Goal: Task Accomplishment & Management: Manage account settings

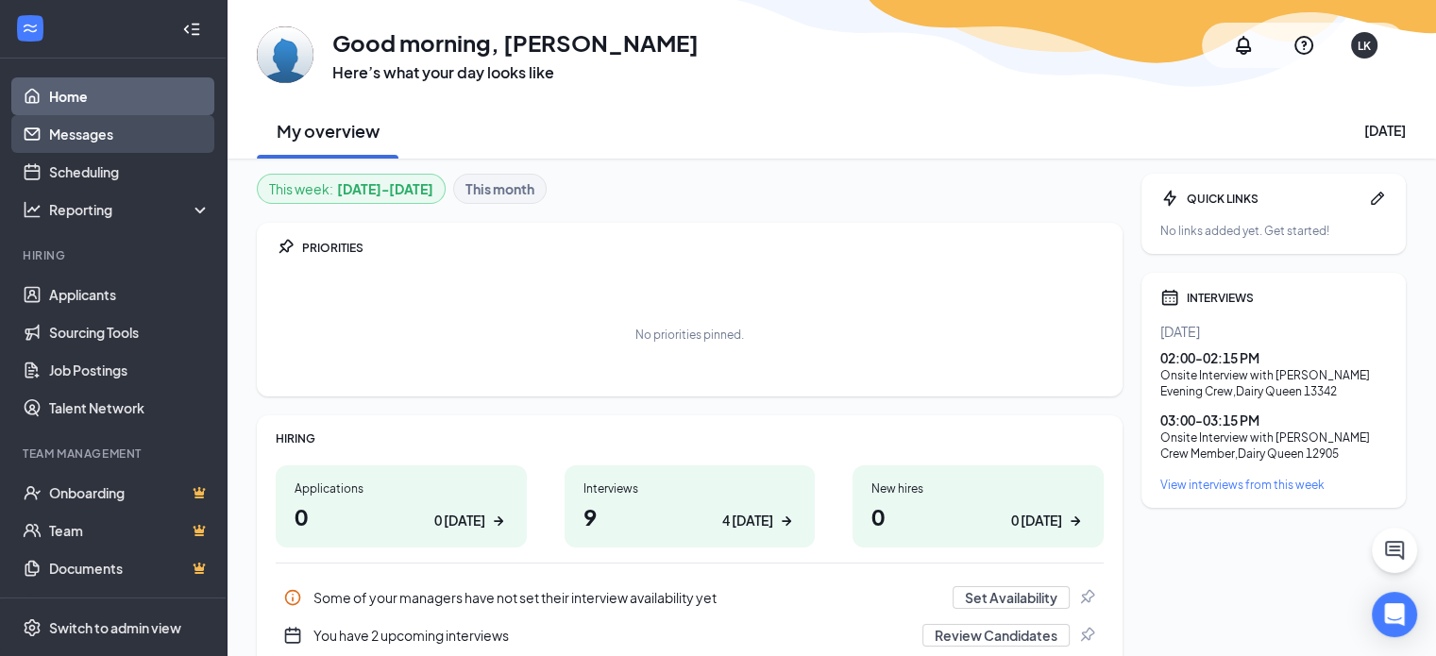
click at [98, 143] on link "Messages" at bounding box center [129, 134] width 161 height 38
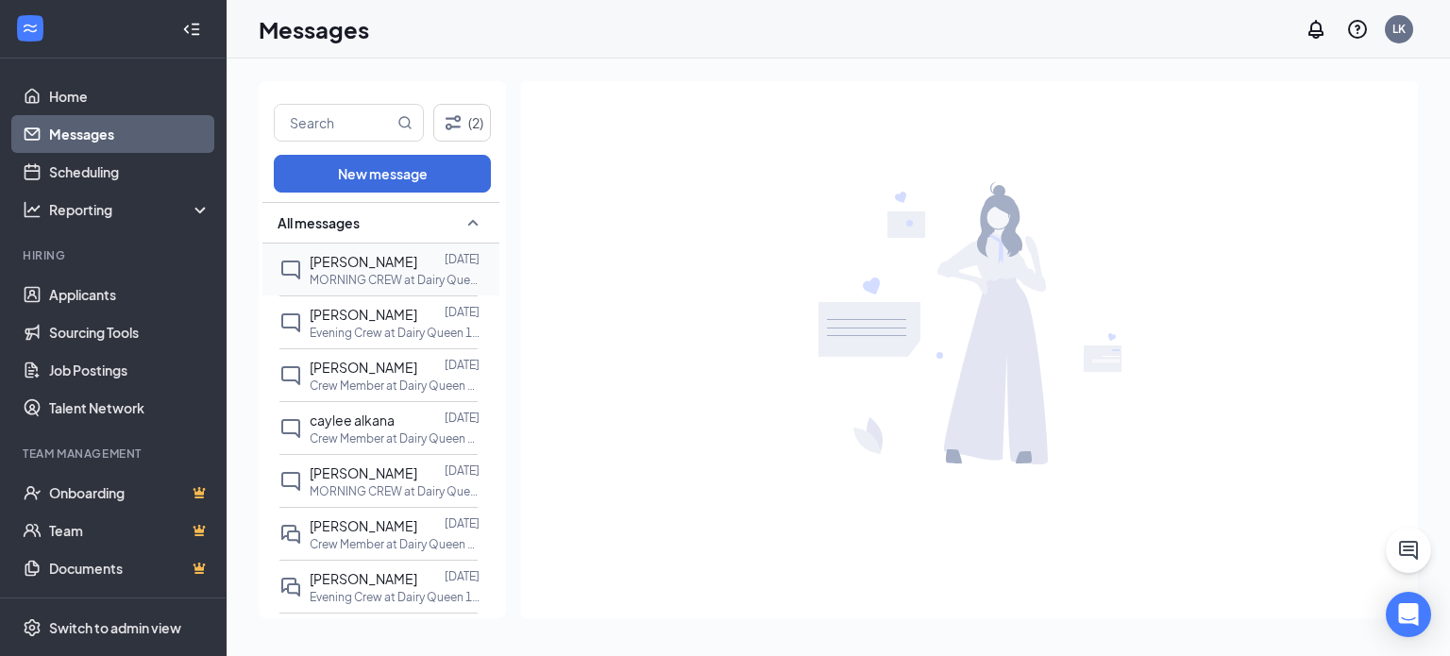
click at [394, 282] on p "MORNING CREW at Dairy Queen 12905" at bounding box center [395, 280] width 170 height 16
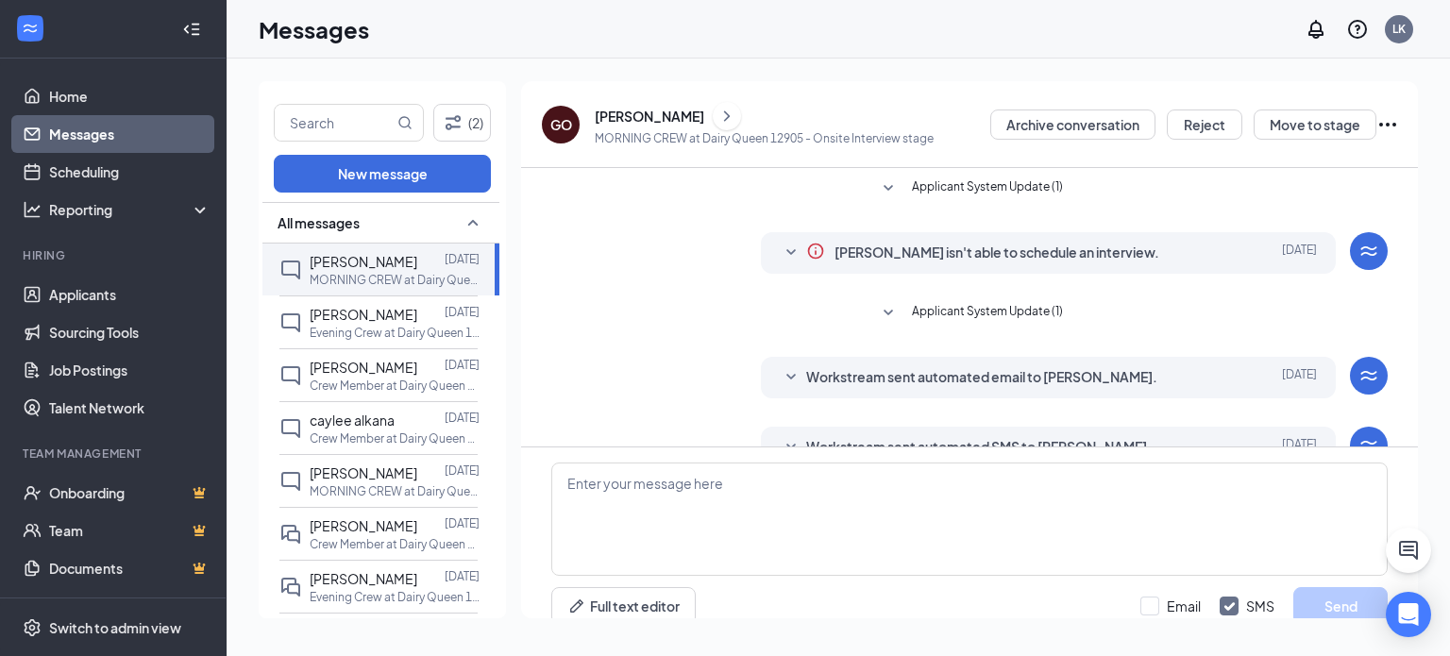
scroll to position [21, 0]
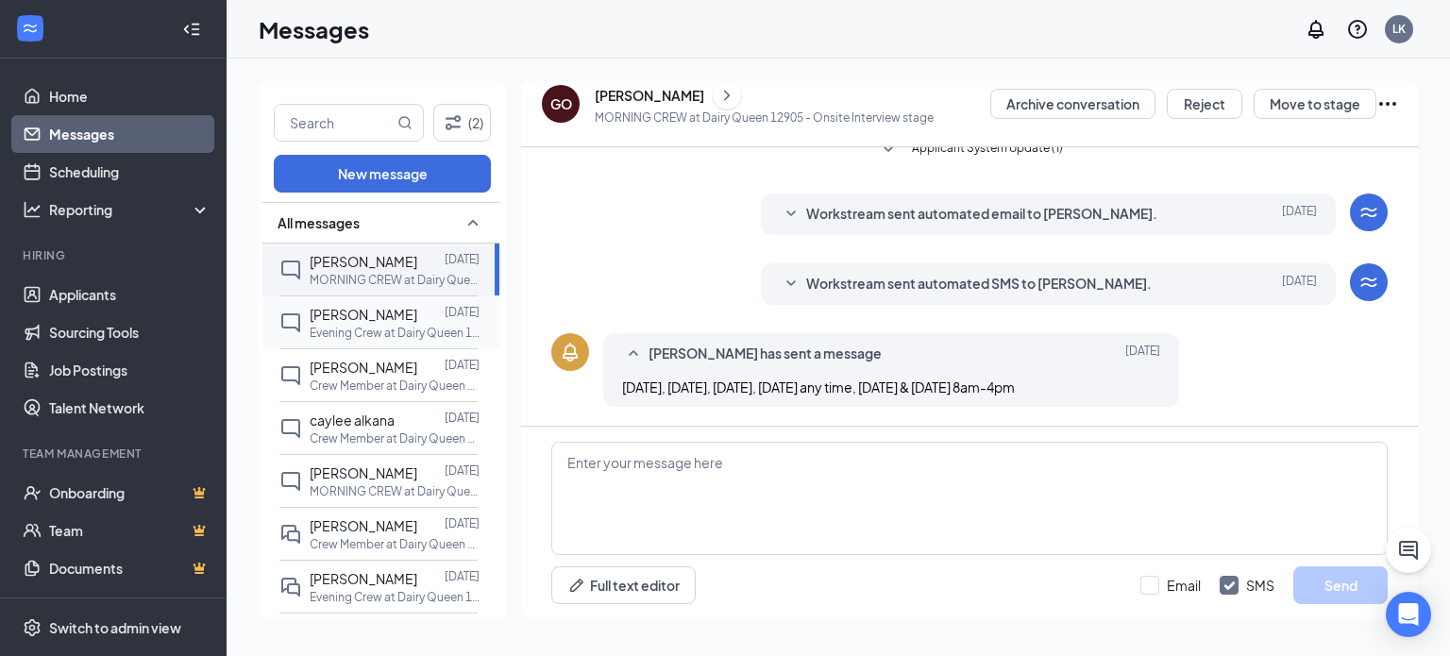
click at [398, 325] on p "Evening Crew at Dairy Queen 13342" at bounding box center [395, 333] width 170 height 16
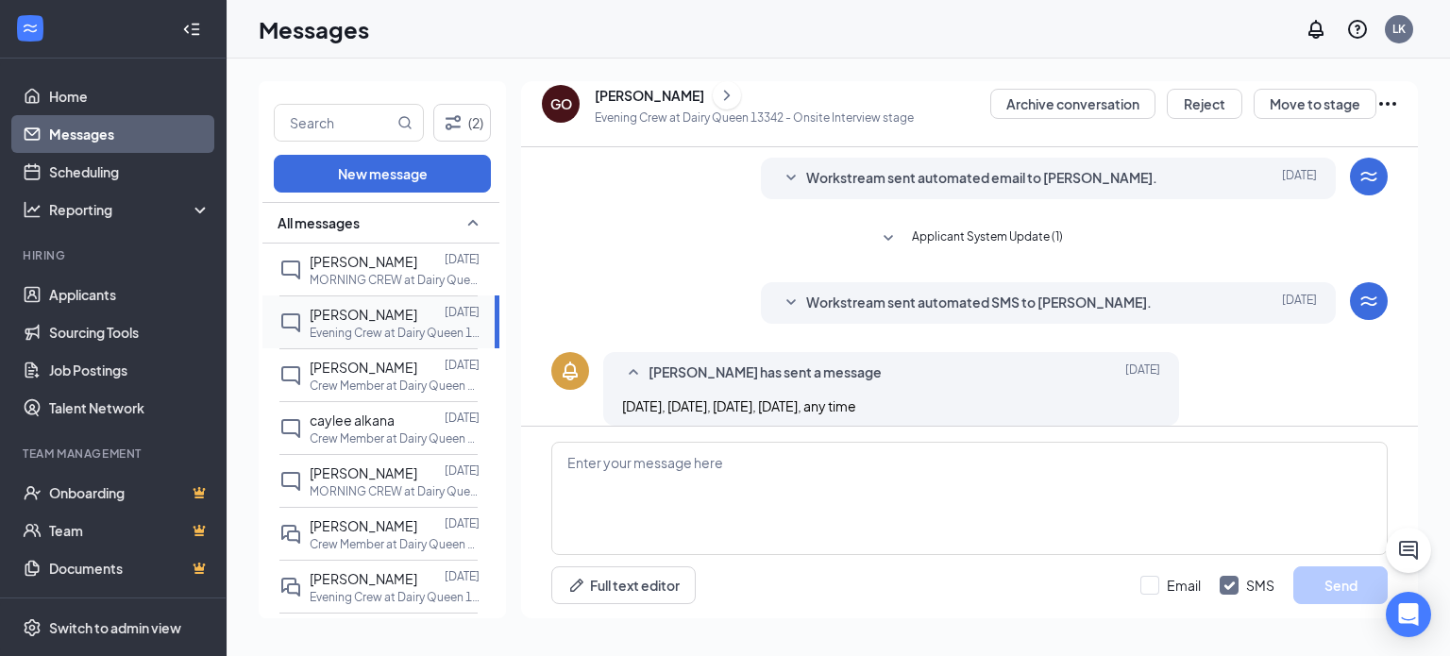
scroll to position [143, 0]
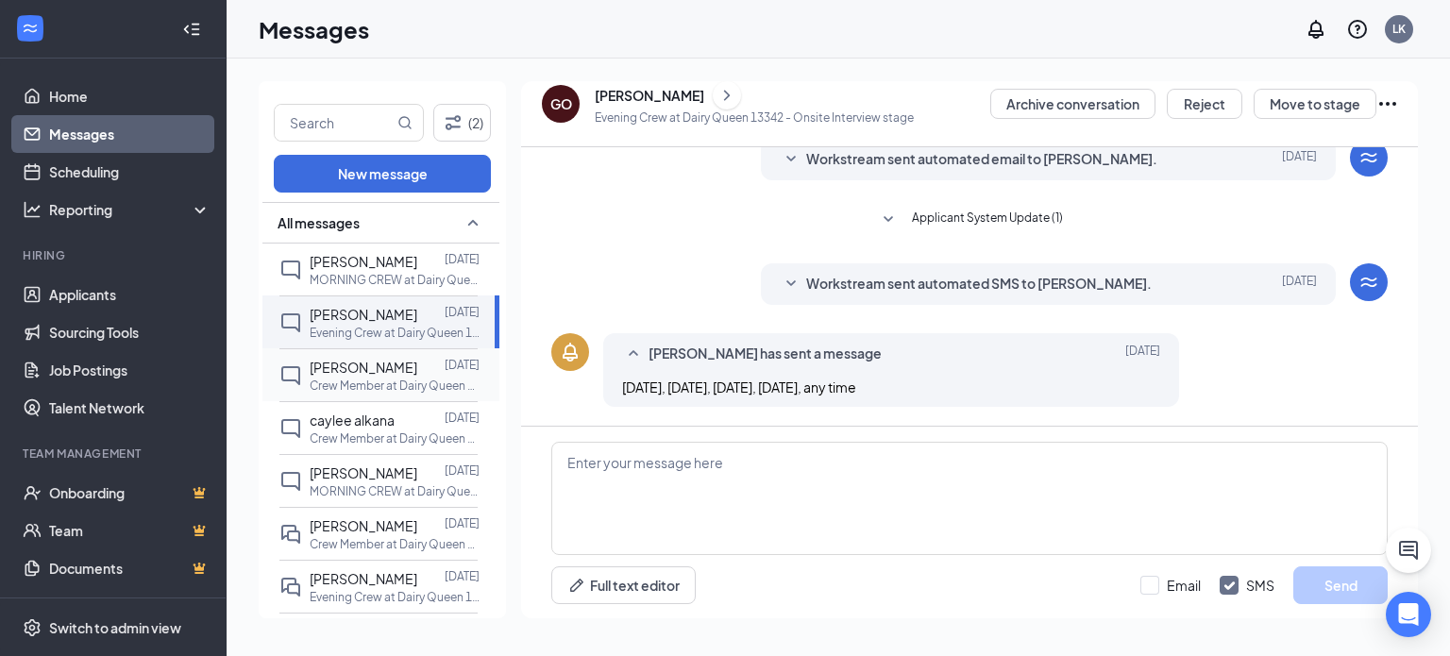
click at [407, 379] on p "Crew Member at Dairy Queen 11050" at bounding box center [395, 386] width 170 height 16
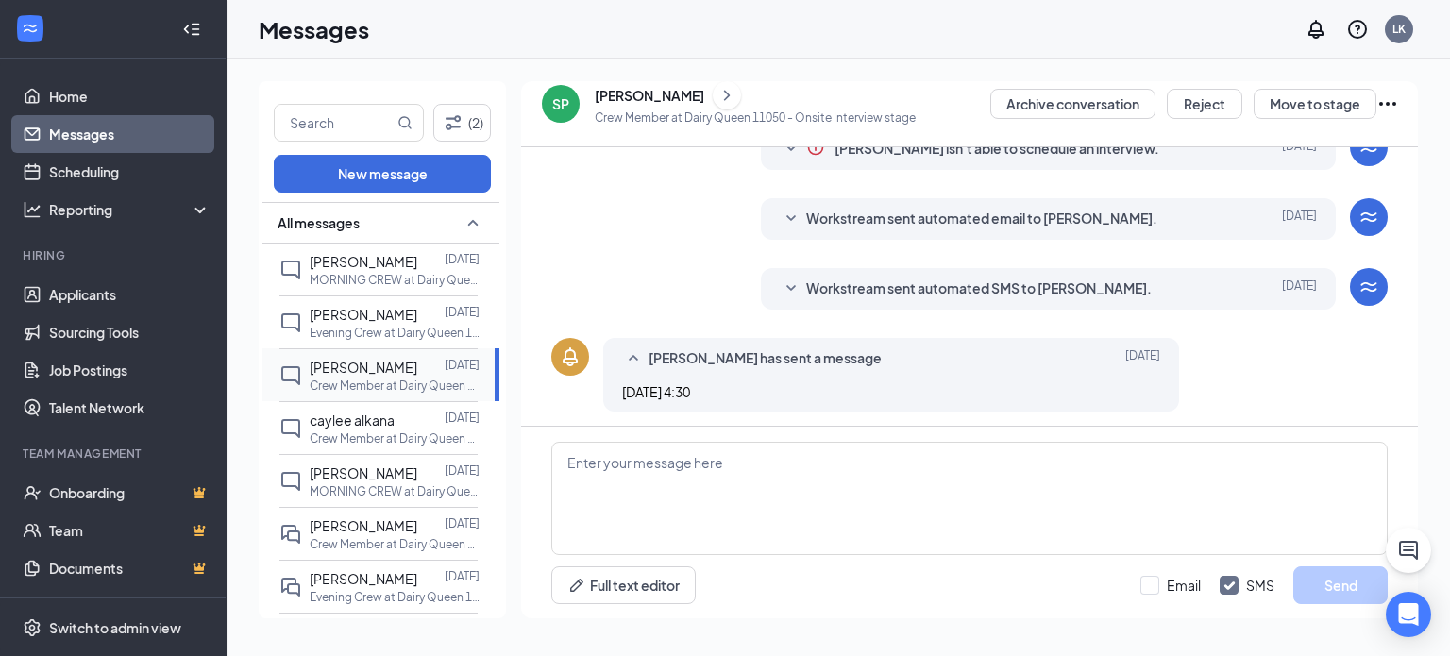
scroll to position [212, 0]
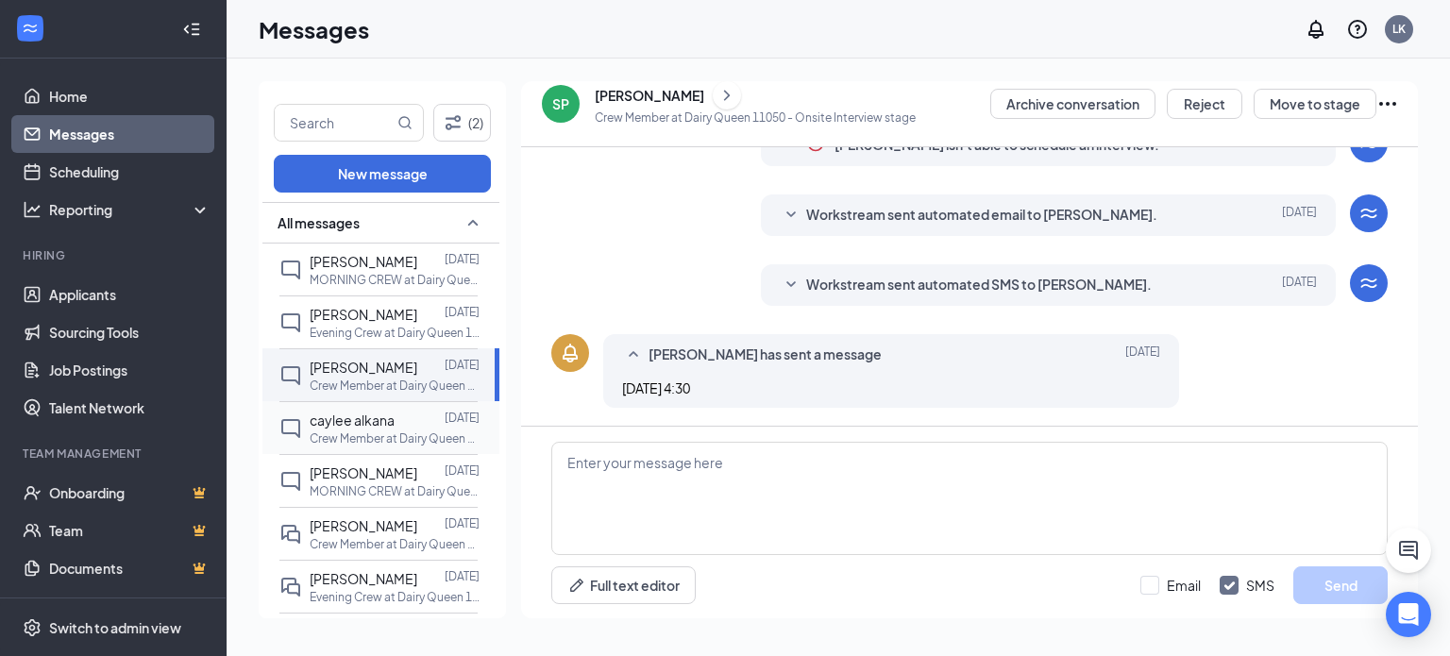
click at [359, 416] on span "caylee alkana" at bounding box center [352, 420] width 85 height 17
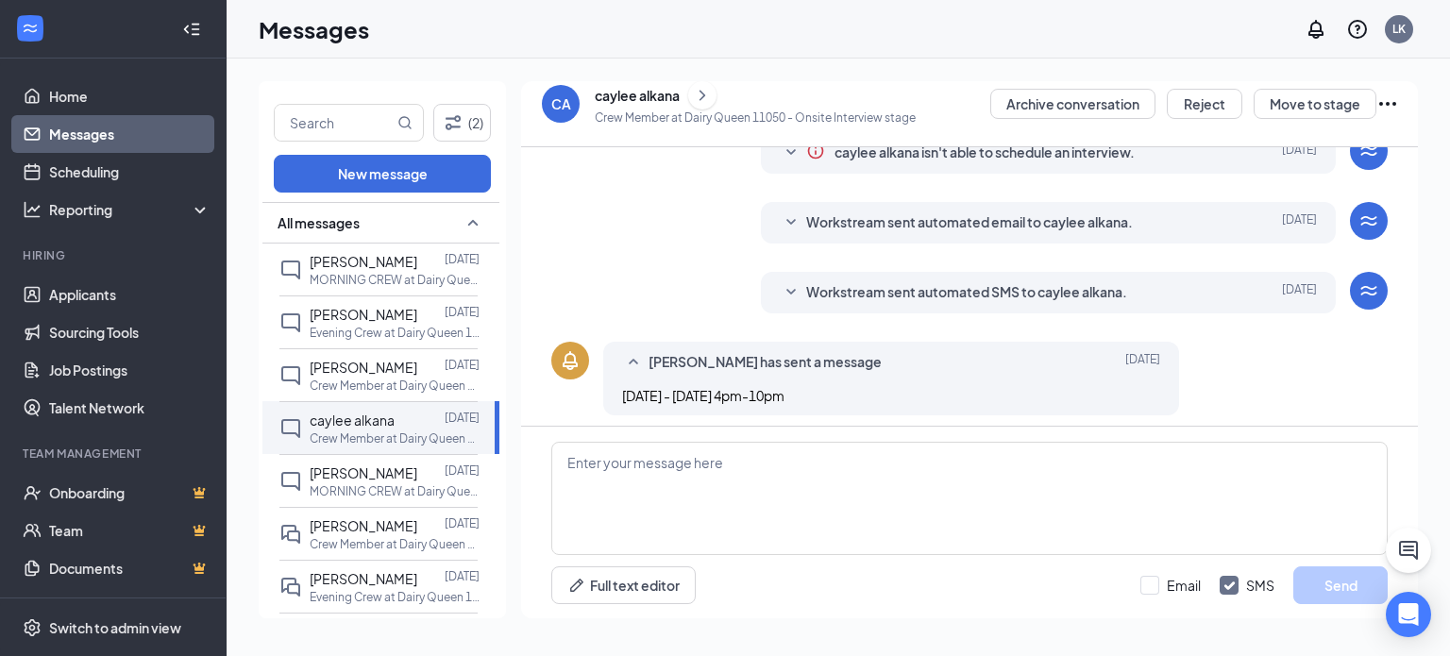
scroll to position [212, 0]
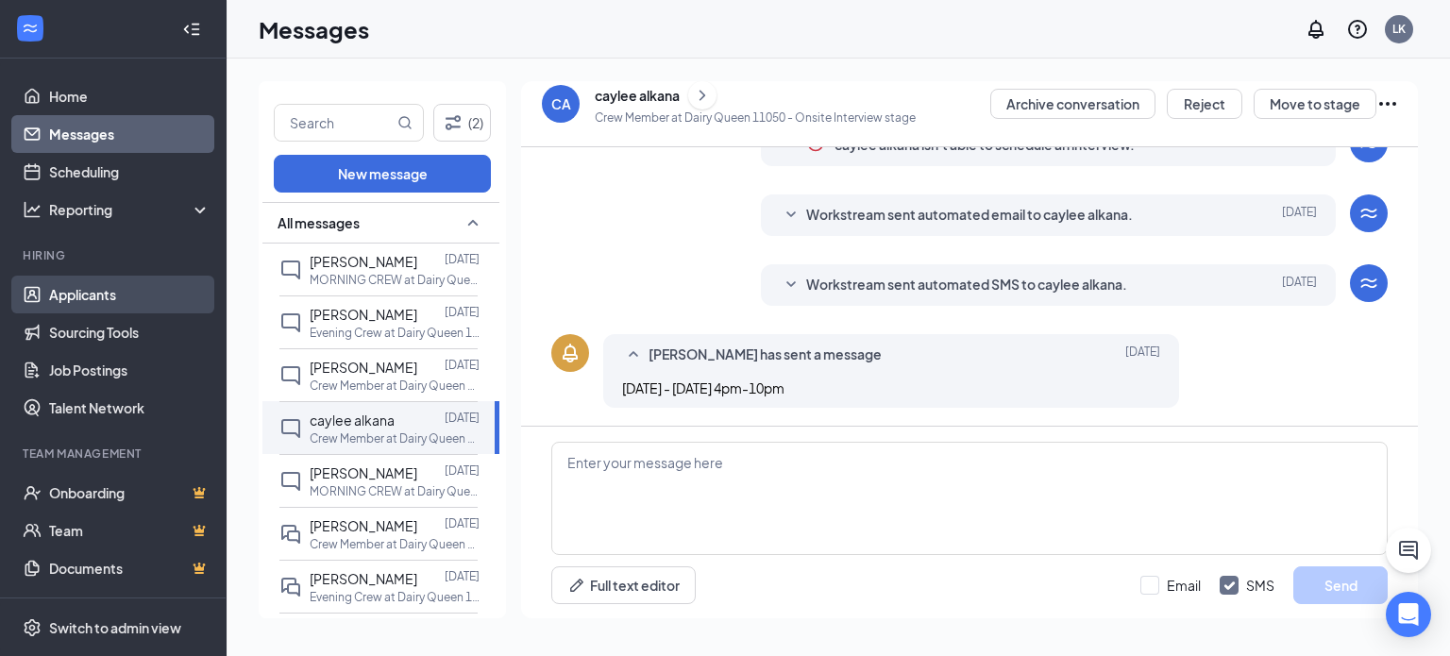
click at [56, 279] on link "Applicants" at bounding box center [129, 295] width 161 height 38
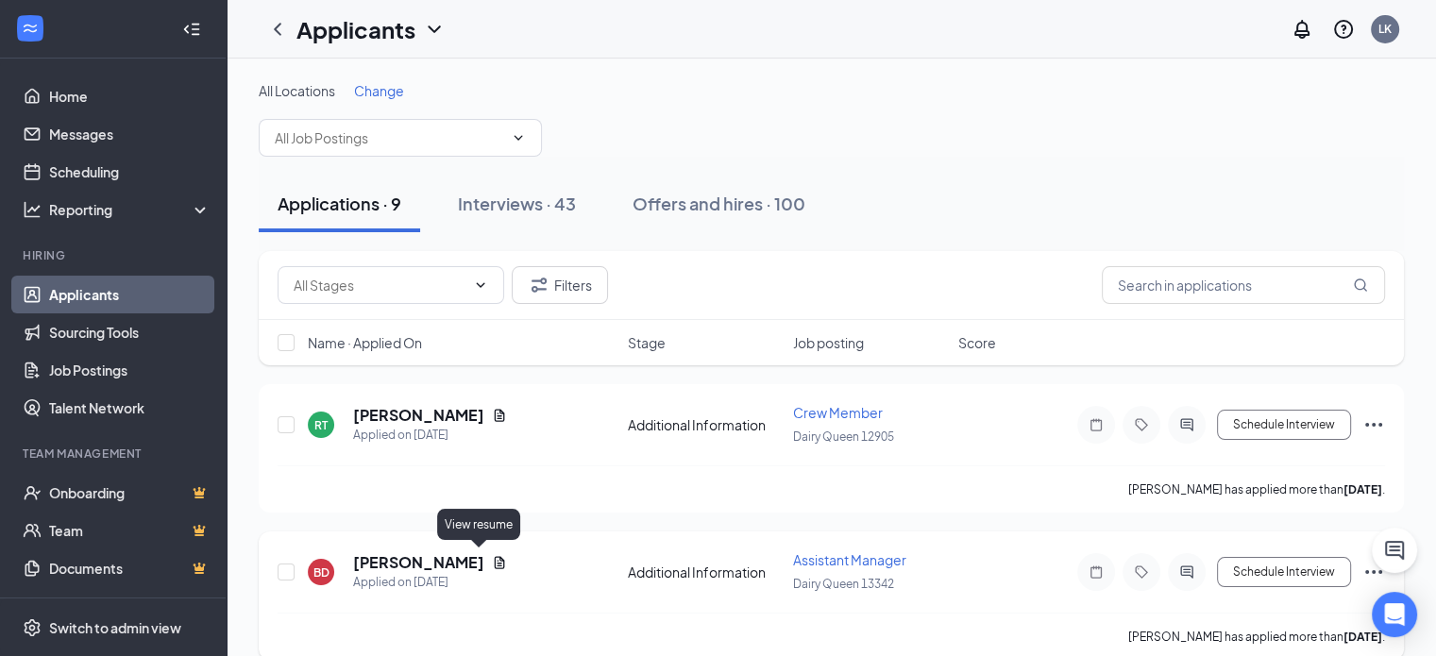
click at [492, 555] on icon "Document" at bounding box center [499, 562] width 15 height 15
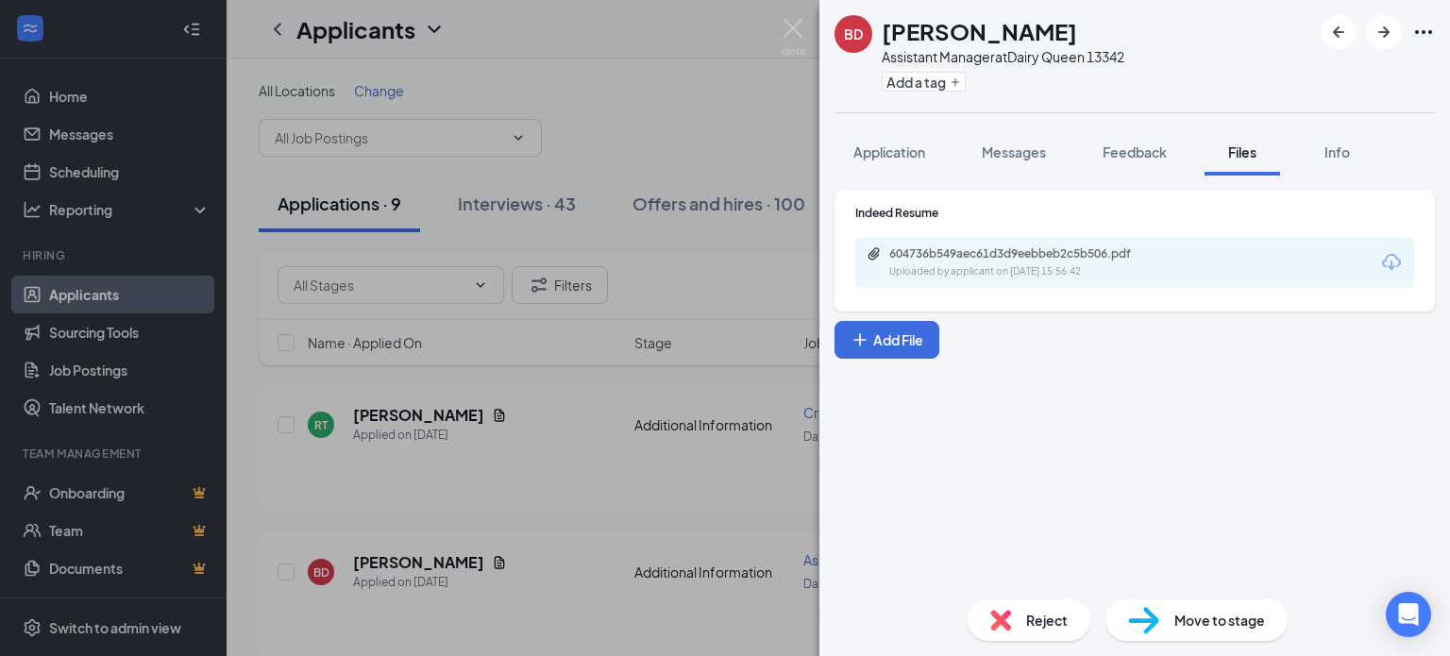
click at [781, 23] on div "BD [PERSON_NAME] Assistant Manager at Dairy Queen 13342 Add a tag Application M…" at bounding box center [725, 328] width 1450 height 656
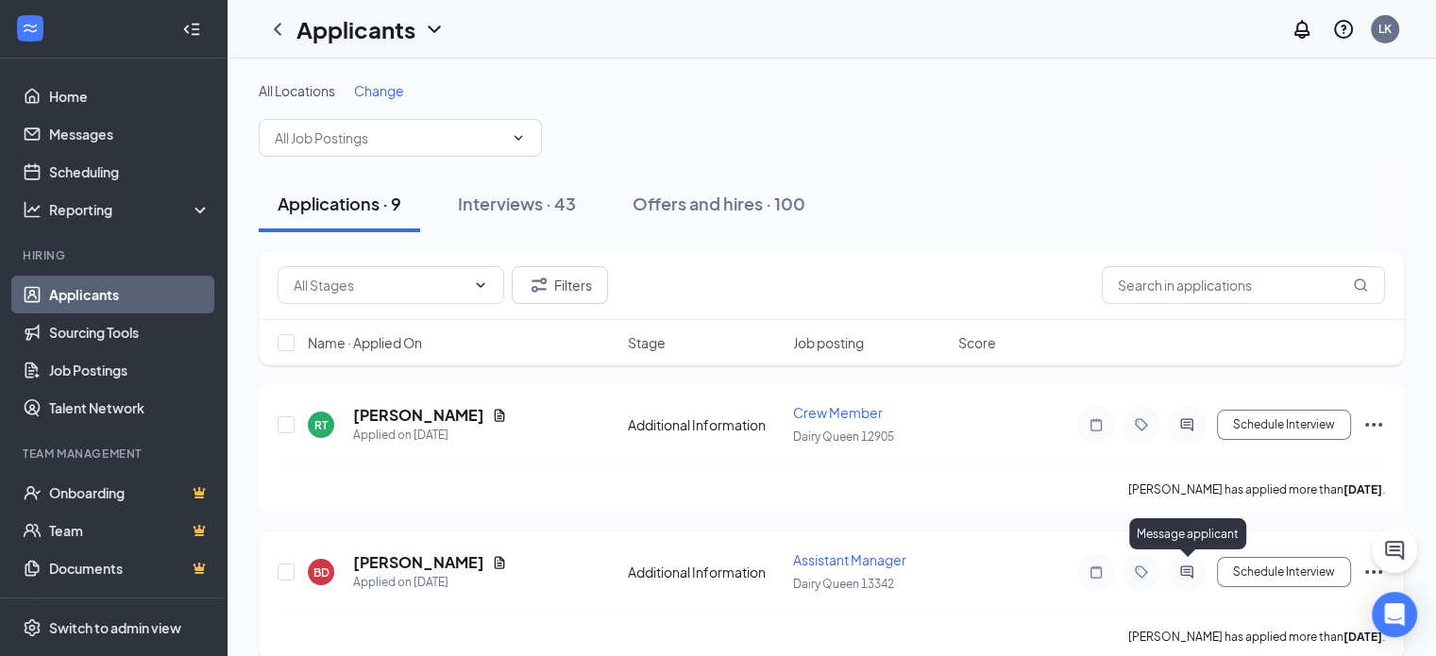
click at [1177, 565] on icon "ActiveChat" at bounding box center [1187, 572] width 23 height 15
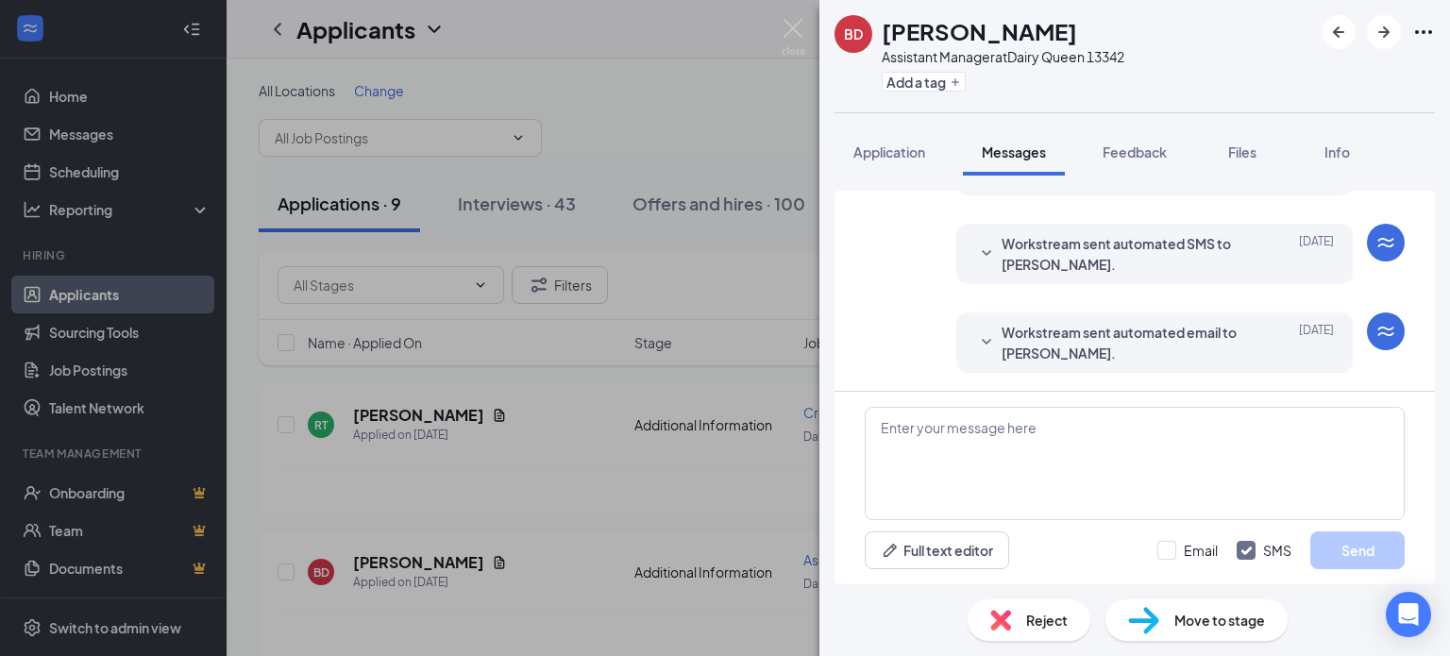
scroll to position [802, 0]
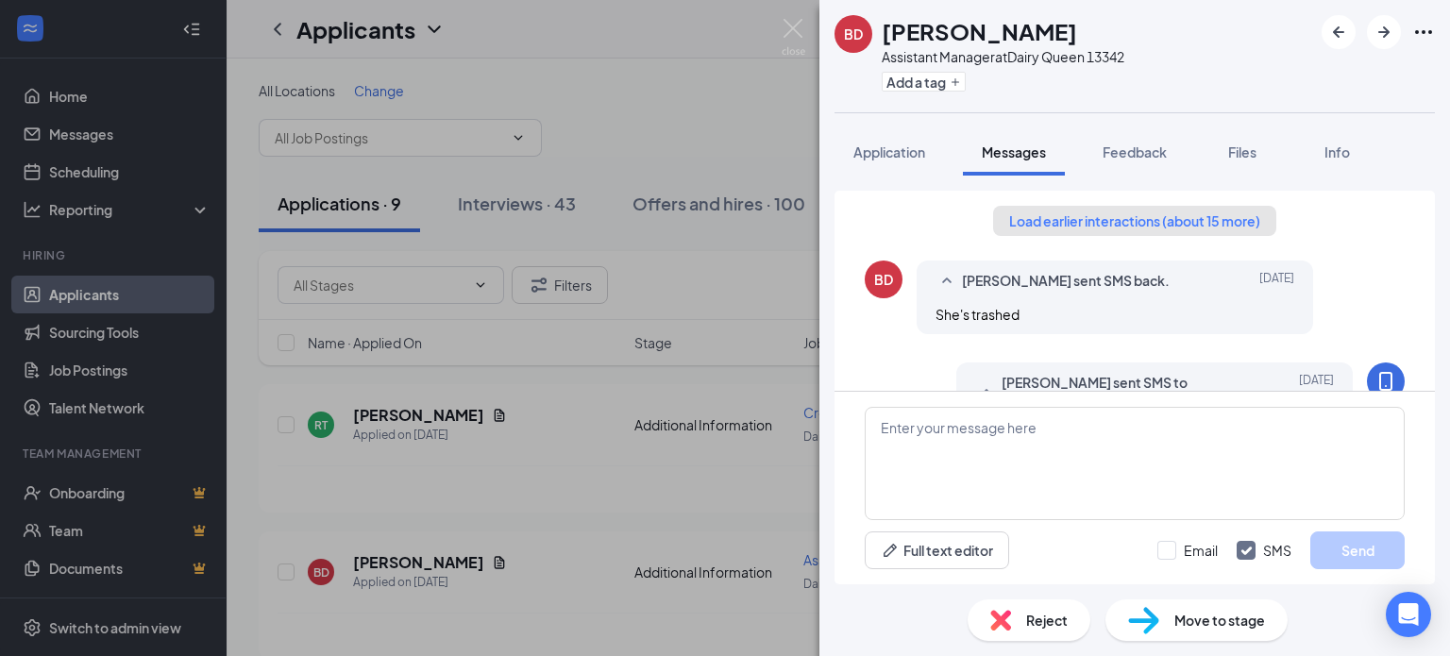
click at [1110, 226] on button "Load earlier interactions (about 15 more)" at bounding box center [1134, 221] width 283 height 30
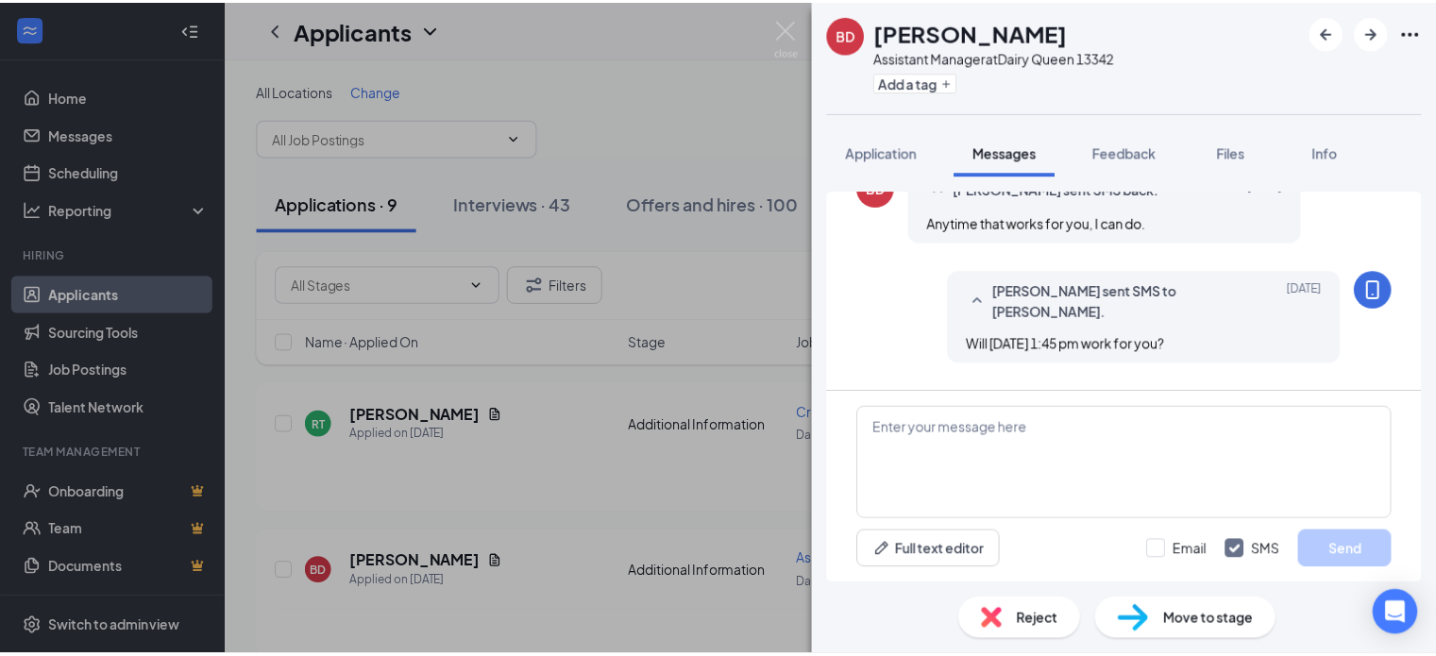
scroll to position [850, 0]
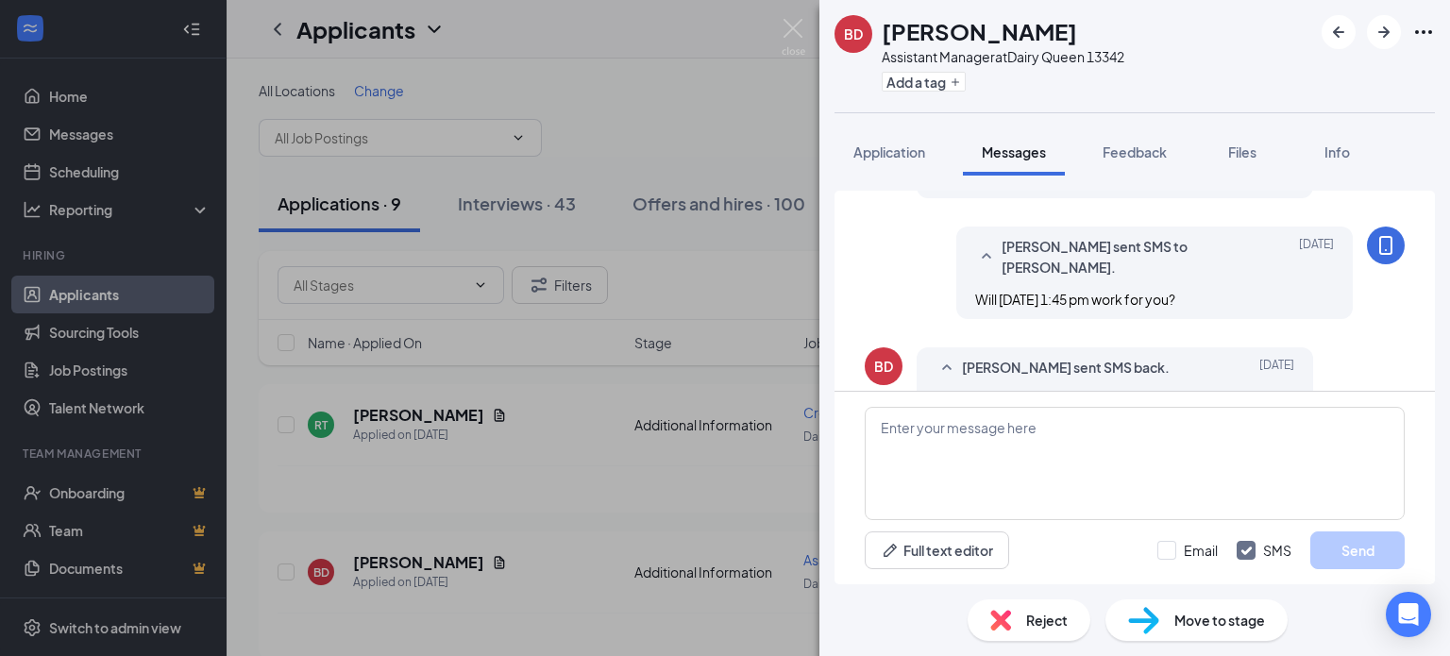
click at [1047, 611] on span "Reject" at bounding box center [1047, 620] width 42 height 21
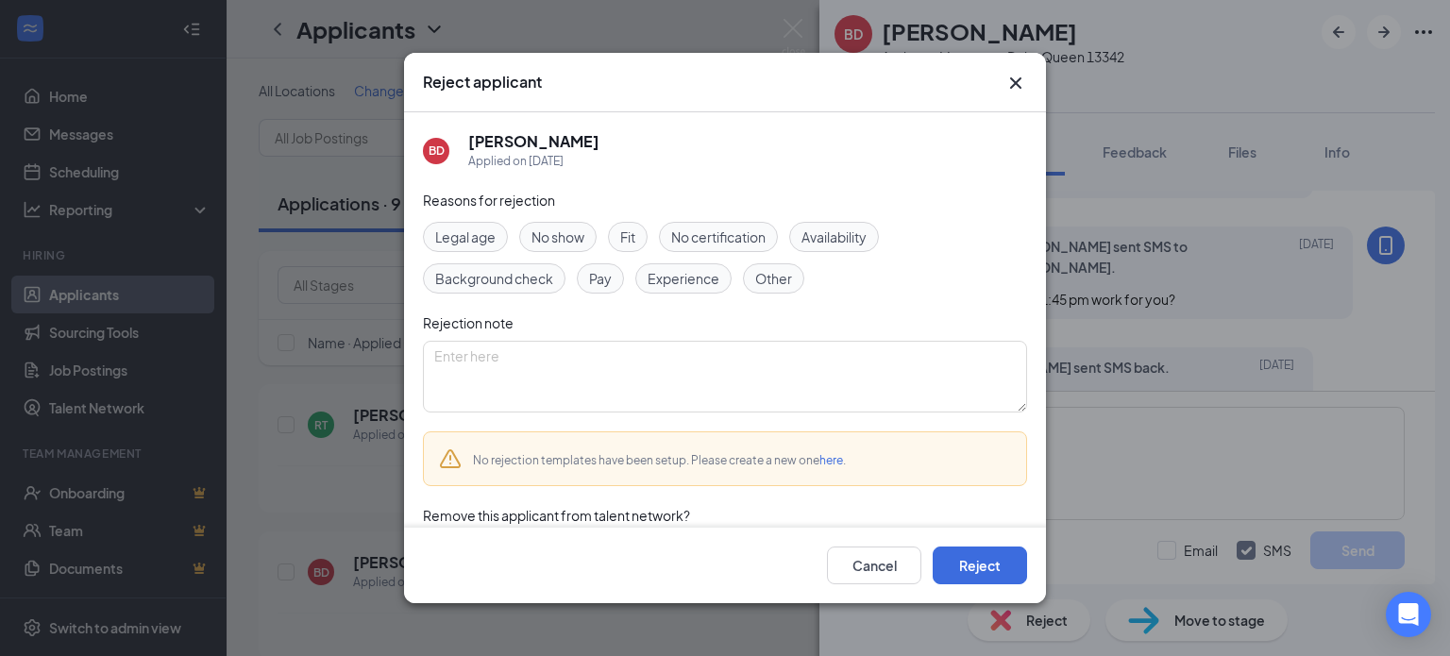
click at [567, 237] on span "No show" at bounding box center [558, 237] width 53 height 21
click at [608, 357] on textarea at bounding box center [725, 377] width 604 height 72
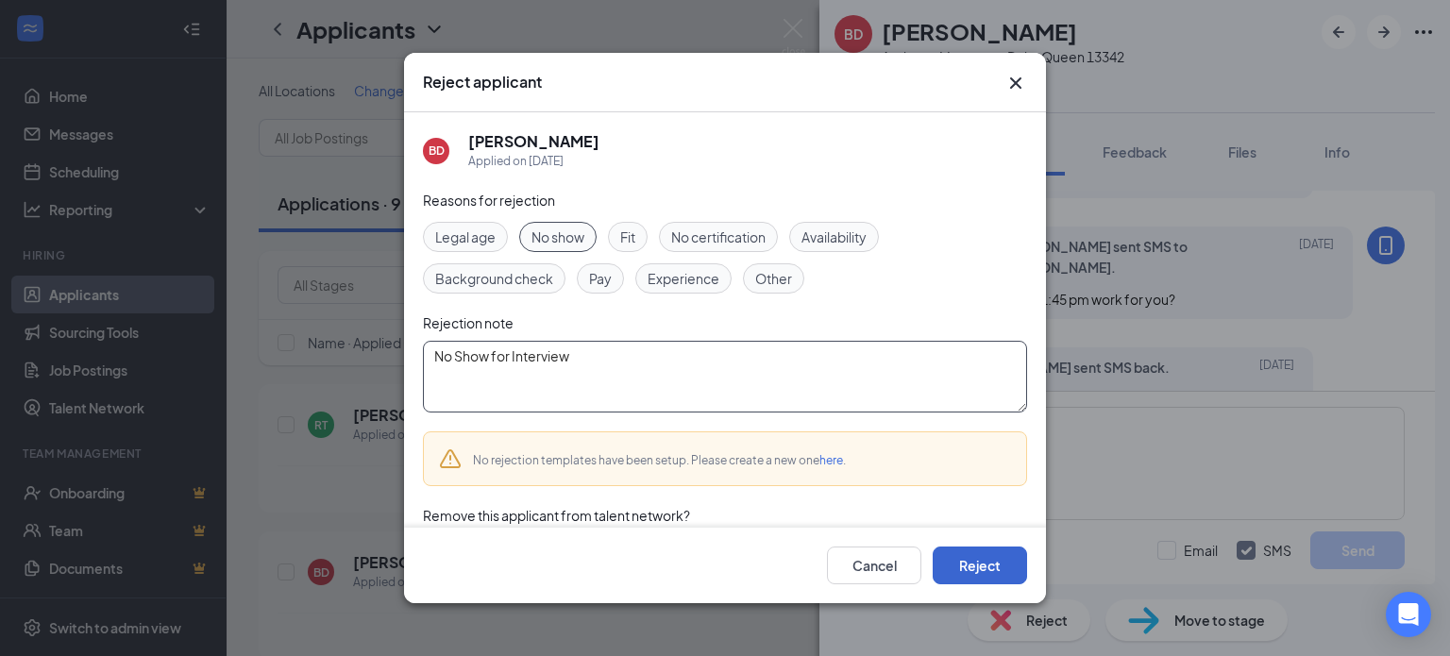
type textarea "No Show for Interview"
click at [981, 565] on button "Reject" at bounding box center [980, 566] width 94 height 38
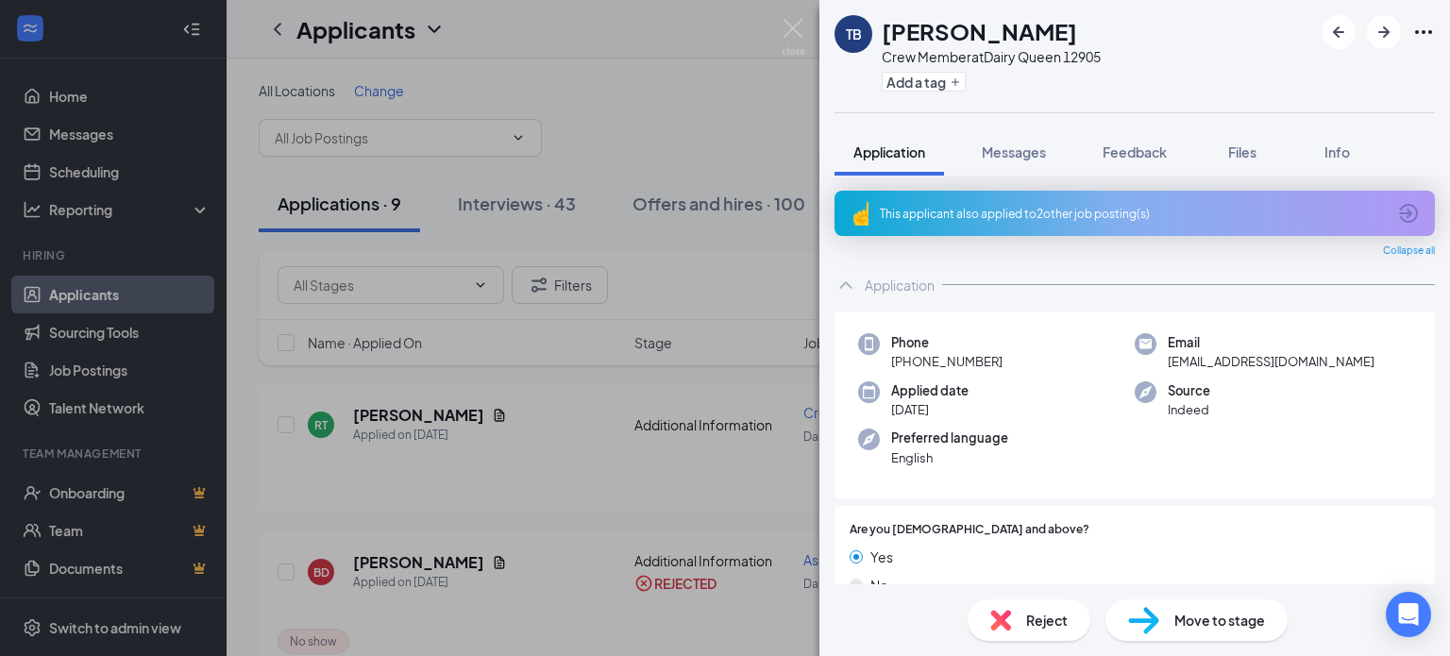
click at [876, 146] on span "Application" at bounding box center [890, 152] width 72 height 17
drag, startPoint x: 857, startPoint y: 214, endPoint x: 902, endPoint y: 212, distance: 44.4
click at [857, 213] on img at bounding box center [859, 213] width 19 height 25
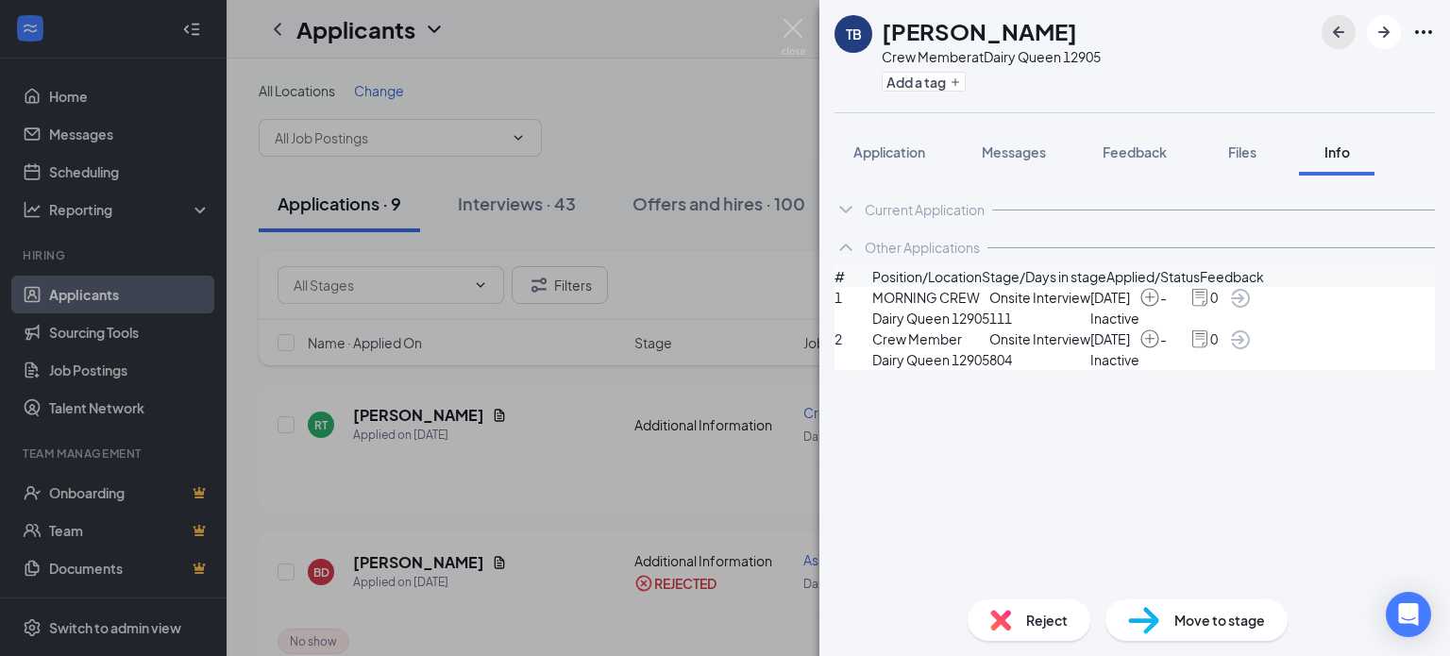
click at [1352, 37] on button "button" at bounding box center [1339, 32] width 34 height 34
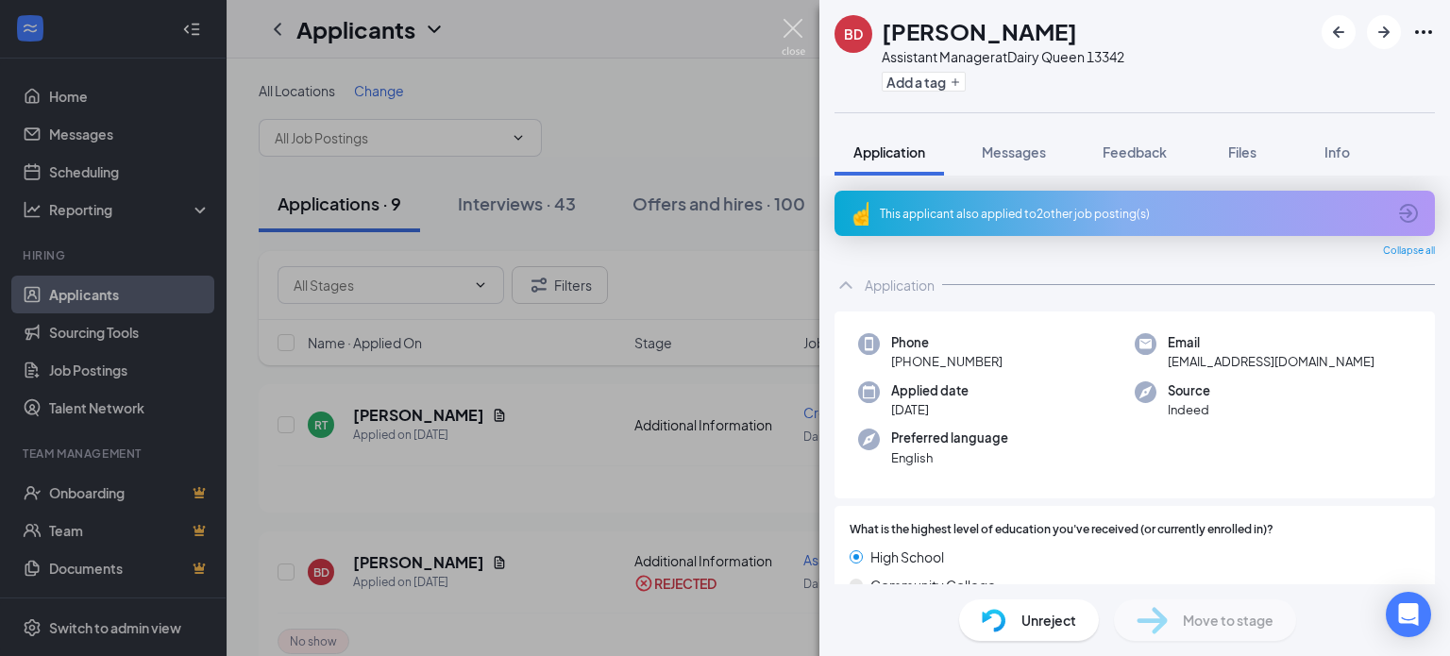
click at [797, 25] on img at bounding box center [794, 37] width 24 height 37
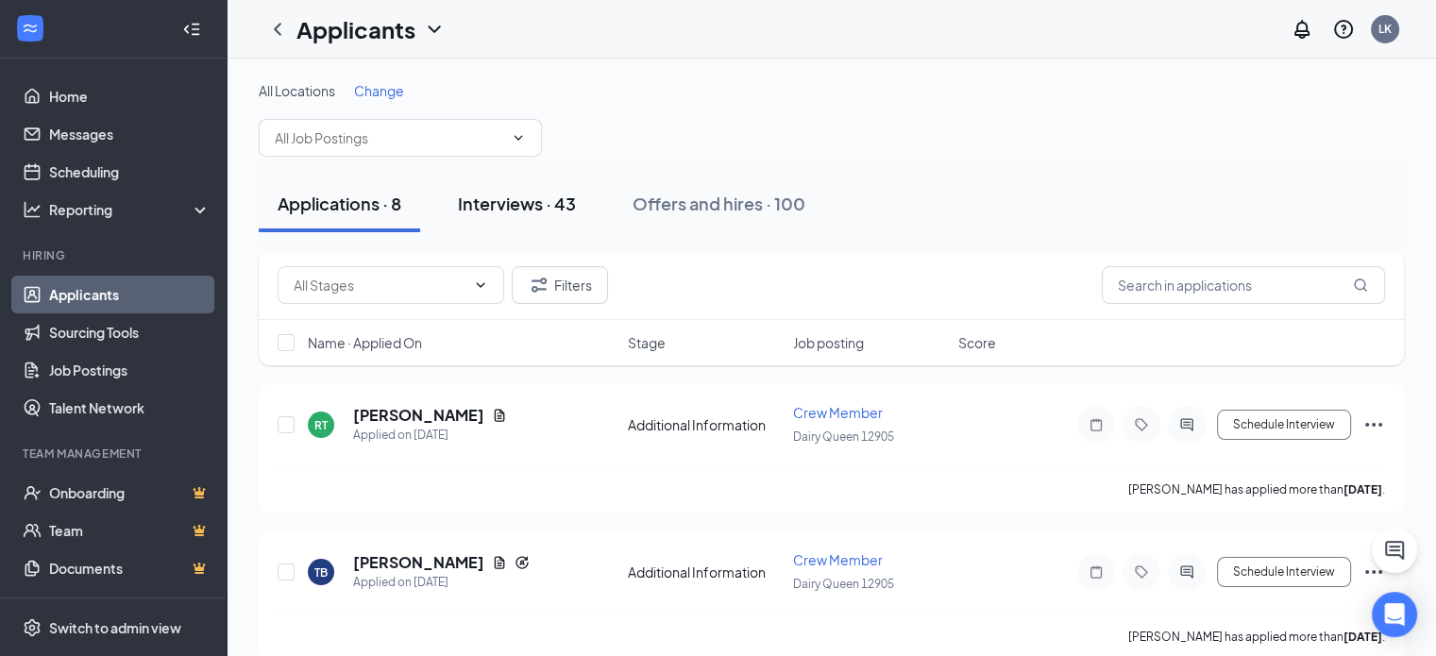
click at [486, 192] on div "Interviews · 43" at bounding box center [517, 204] width 118 height 24
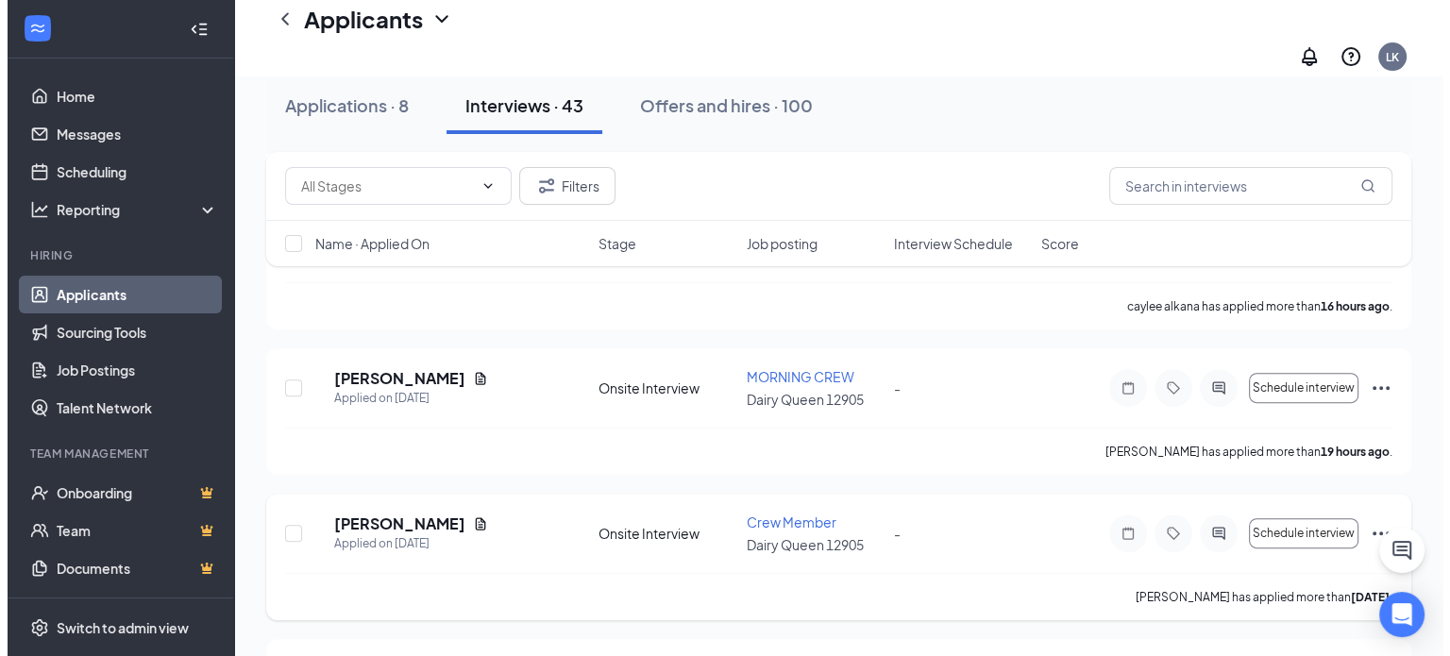
scroll to position [661, 0]
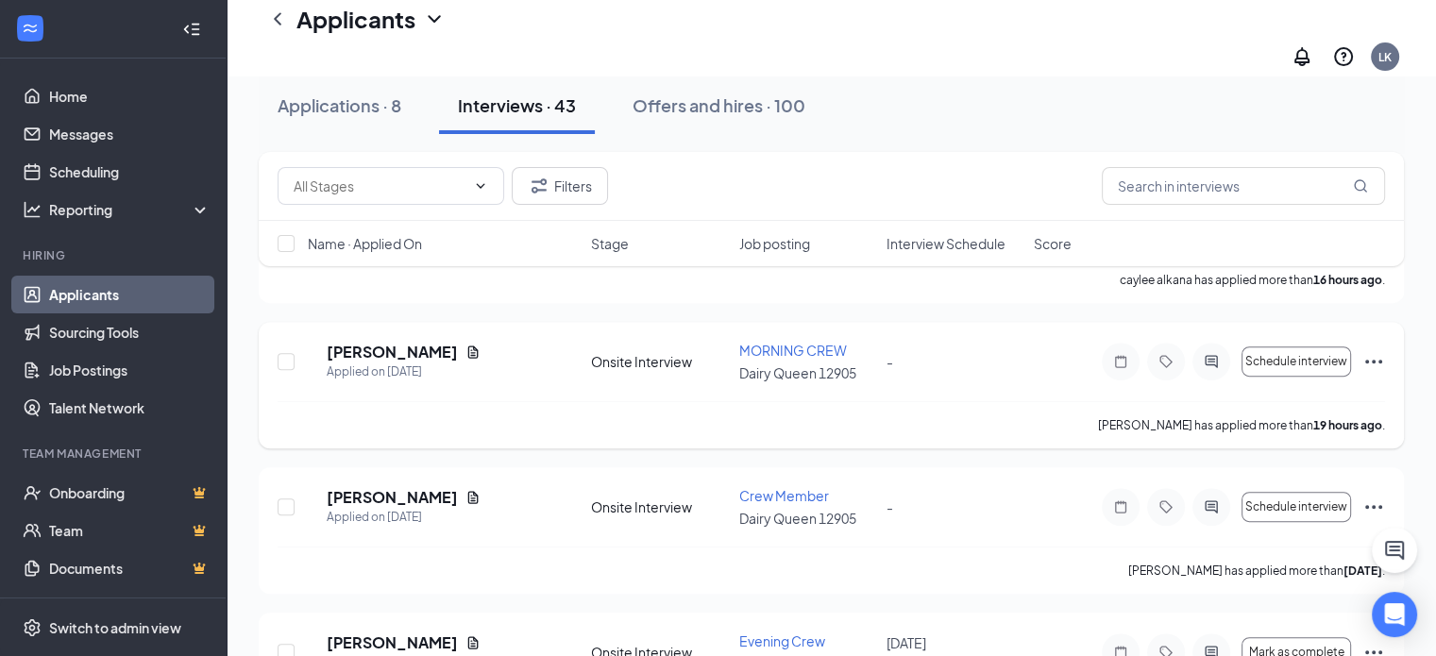
click at [1206, 354] on icon "ActiveChat" at bounding box center [1211, 361] width 23 height 15
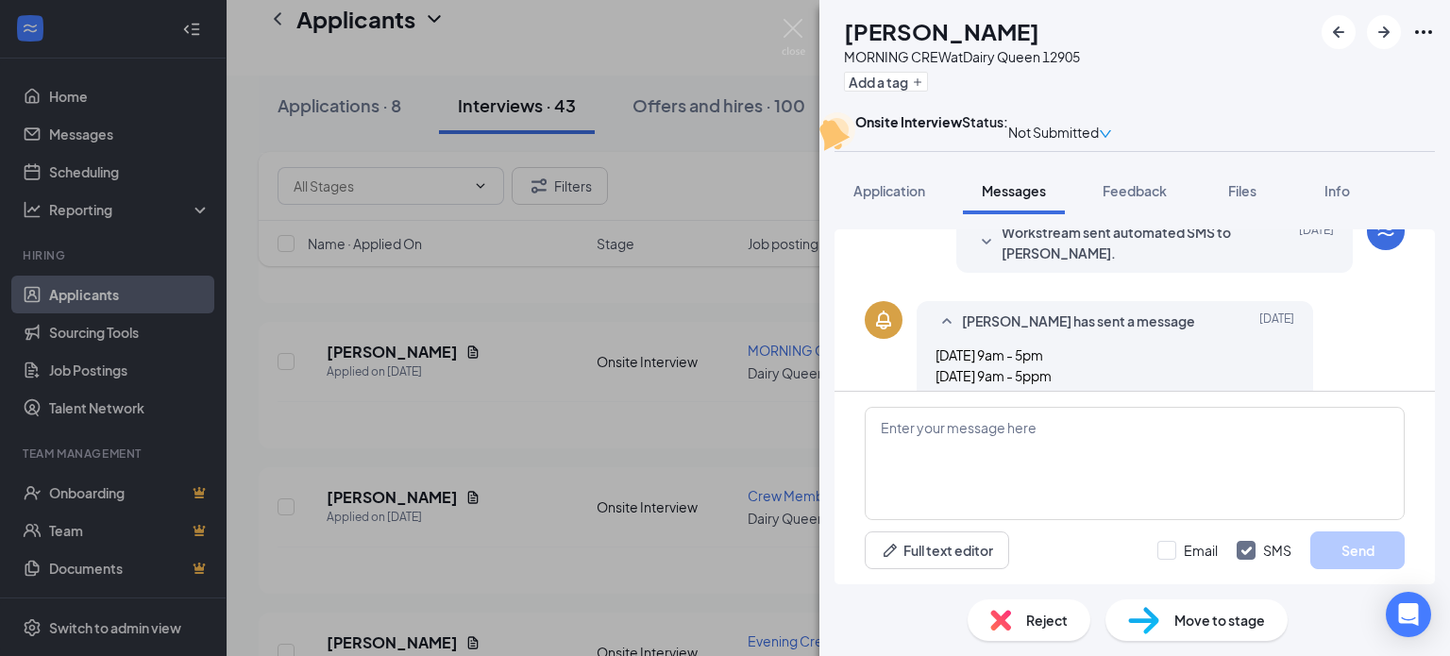
scroll to position [259, 0]
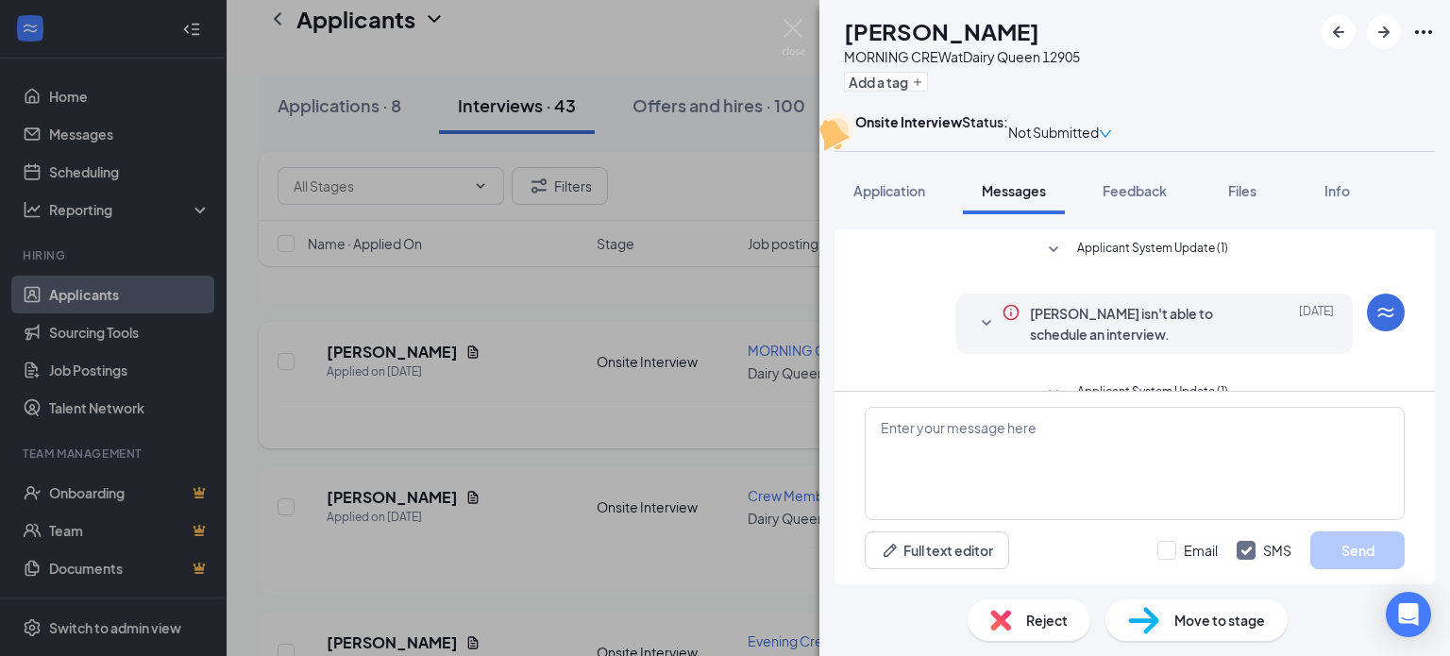
click at [679, 372] on div "AM [PERSON_NAME] MORNING CREW at Dairy Queen 12905 Add a tag Onsite Interview S…" at bounding box center [725, 328] width 1450 height 656
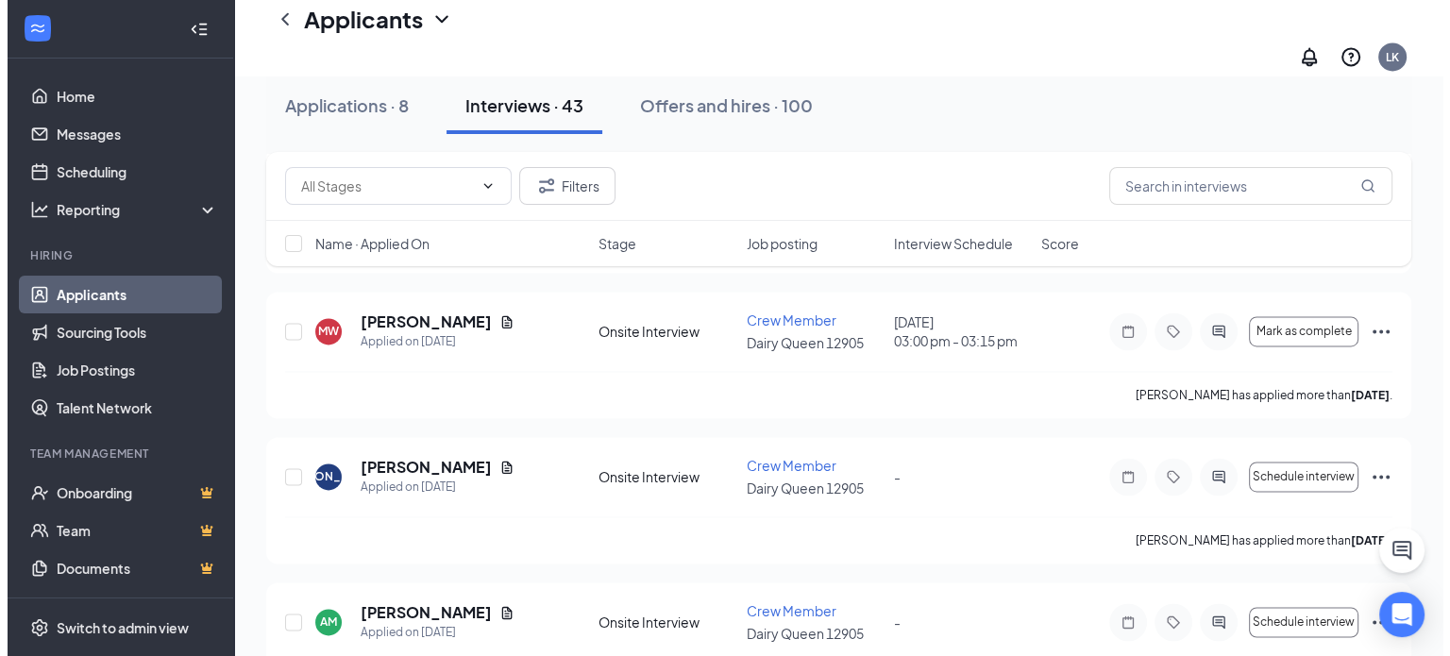
scroll to position [2833, 0]
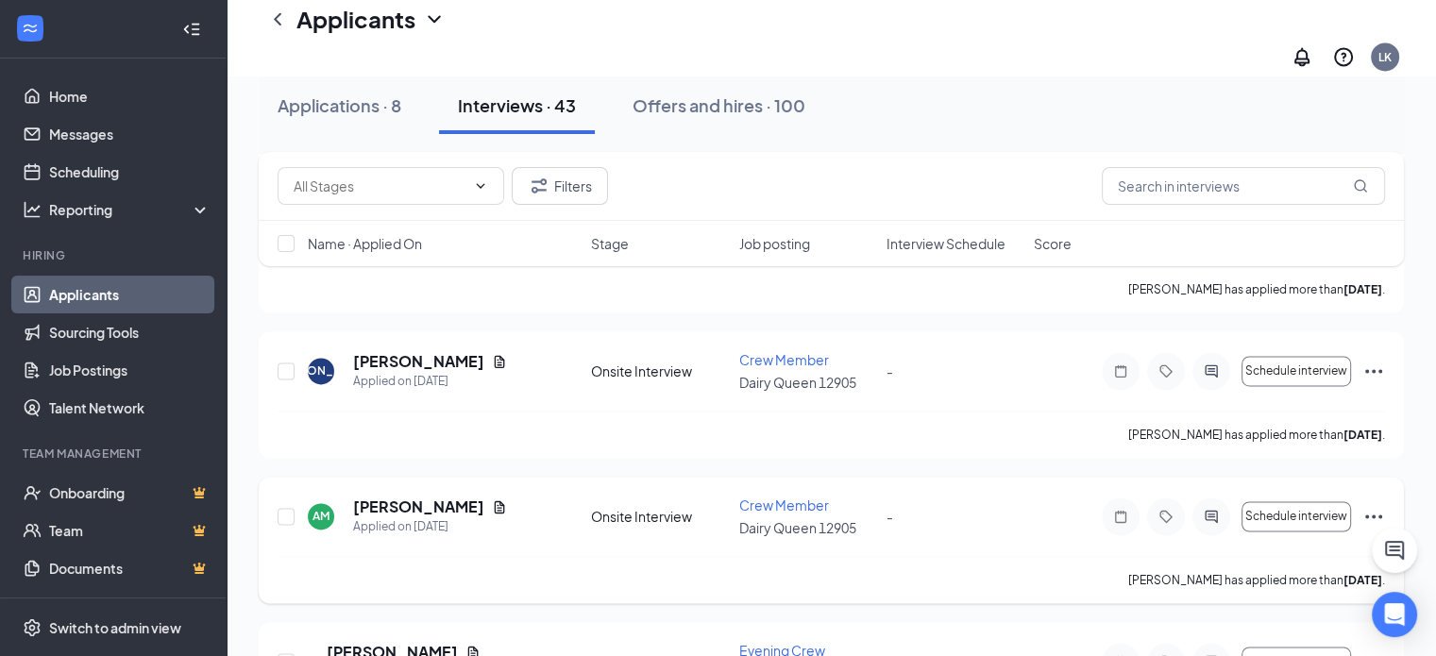
click at [1214, 498] on div at bounding box center [1212, 517] width 38 height 38
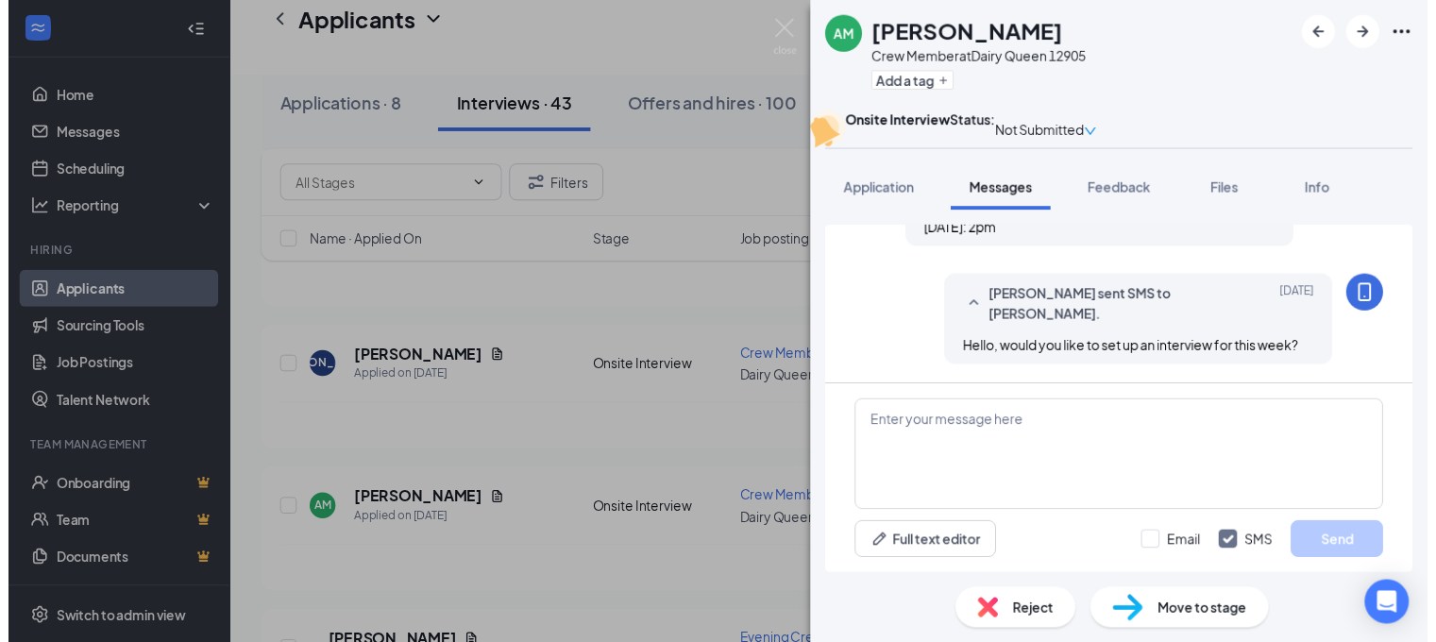
scroll to position [644, 0]
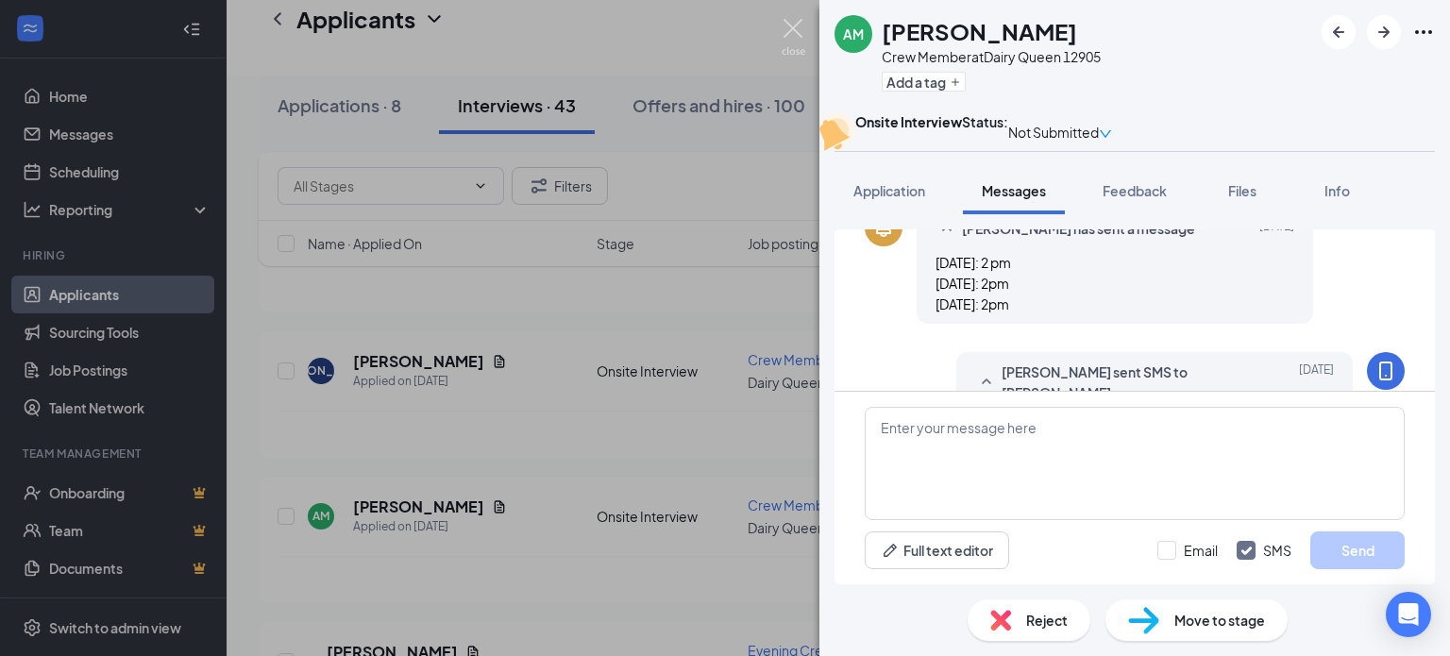
drag, startPoint x: 791, startPoint y: 36, endPoint x: 77, endPoint y: 435, distance: 818.0
click at [789, 36] on img at bounding box center [794, 37] width 24 height 37
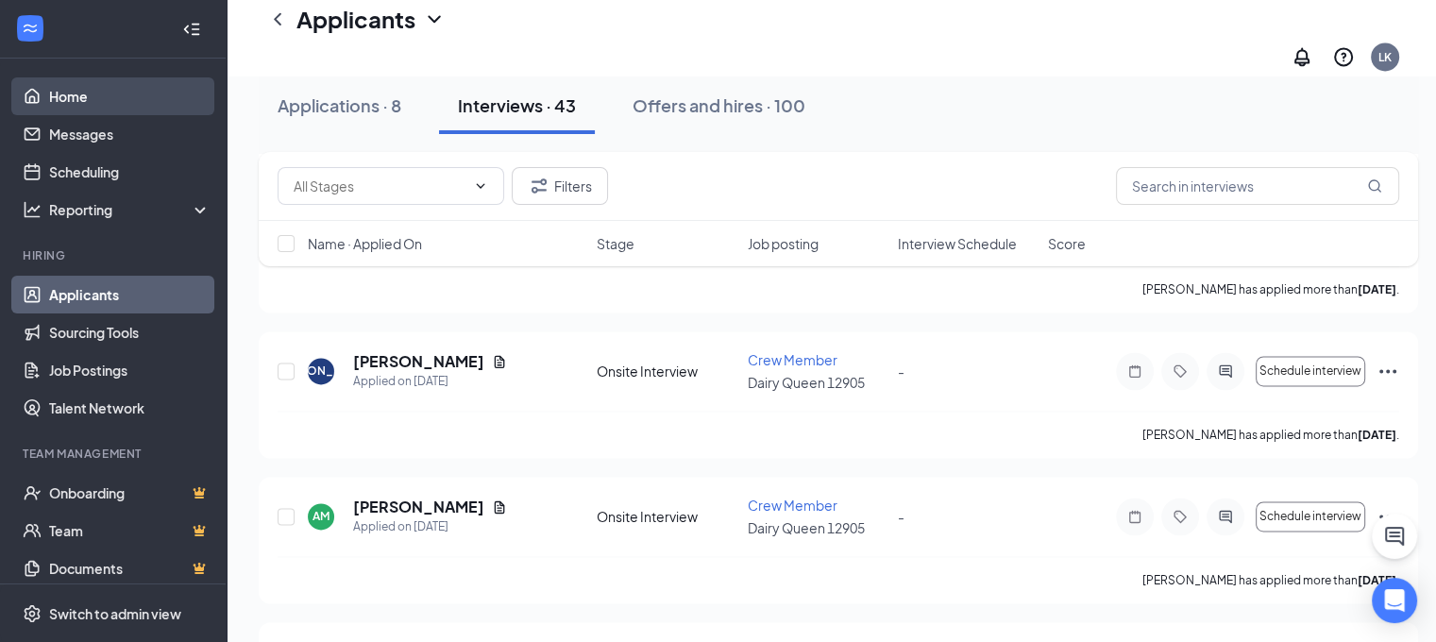
click at [57, 91] on link "Home" at bounding box center [129, 96] width 161 height 38
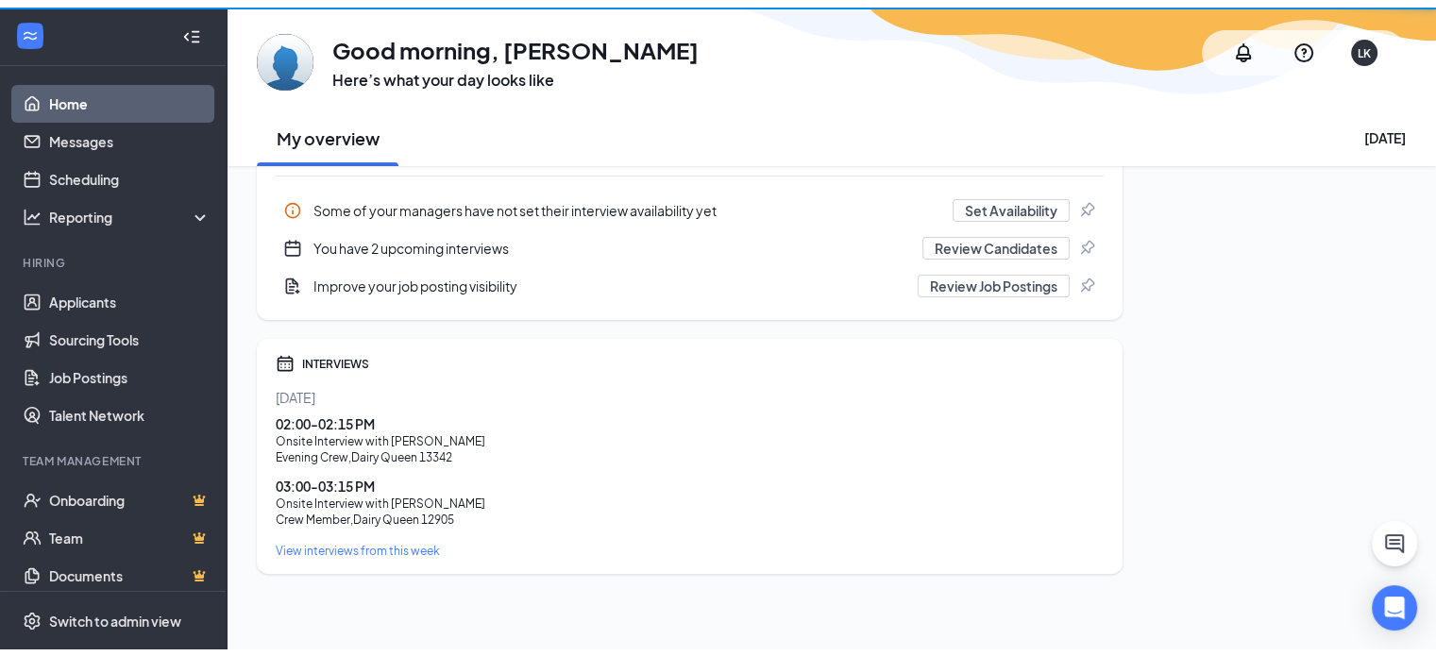
scroll to position [380, 0]
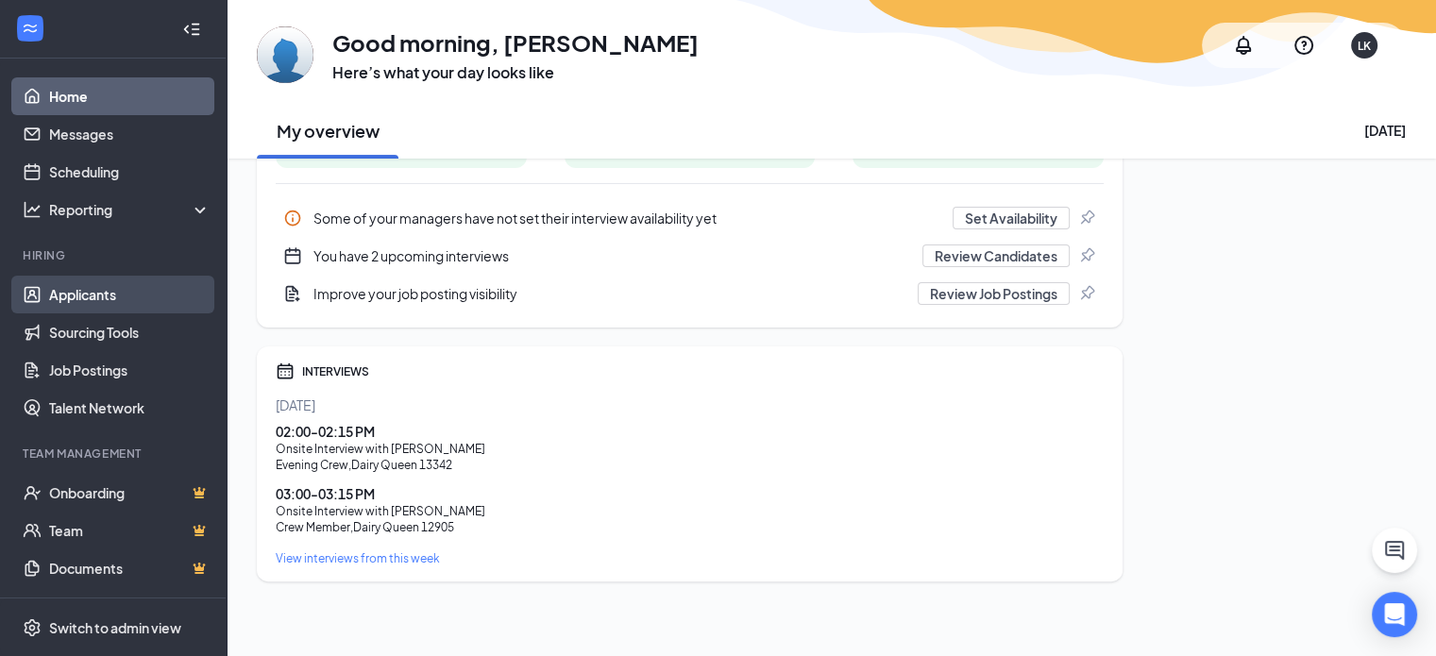
click at [106, 289] on link "Applicants" at bounding box center [129, 295] width 161 height 38
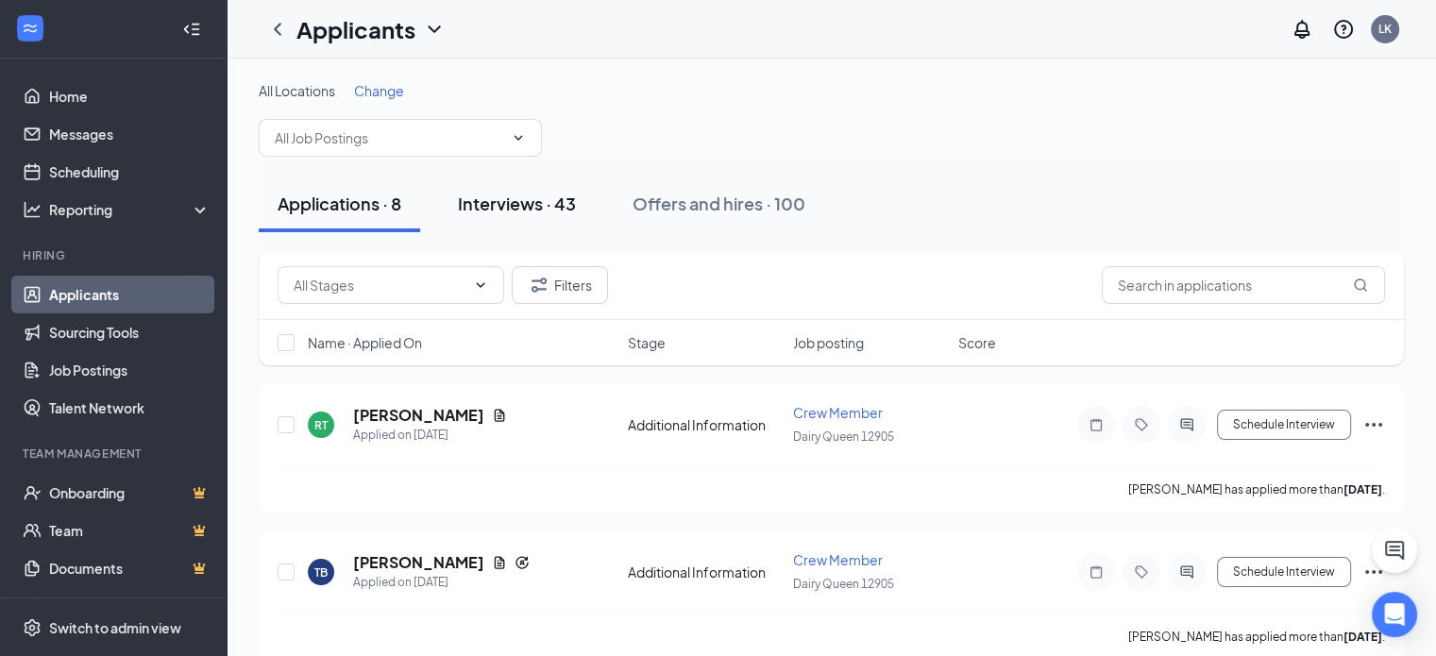
click at [514, 194] on div "Interviews · 43" at bounding box center [517, 204] width 118 height 24
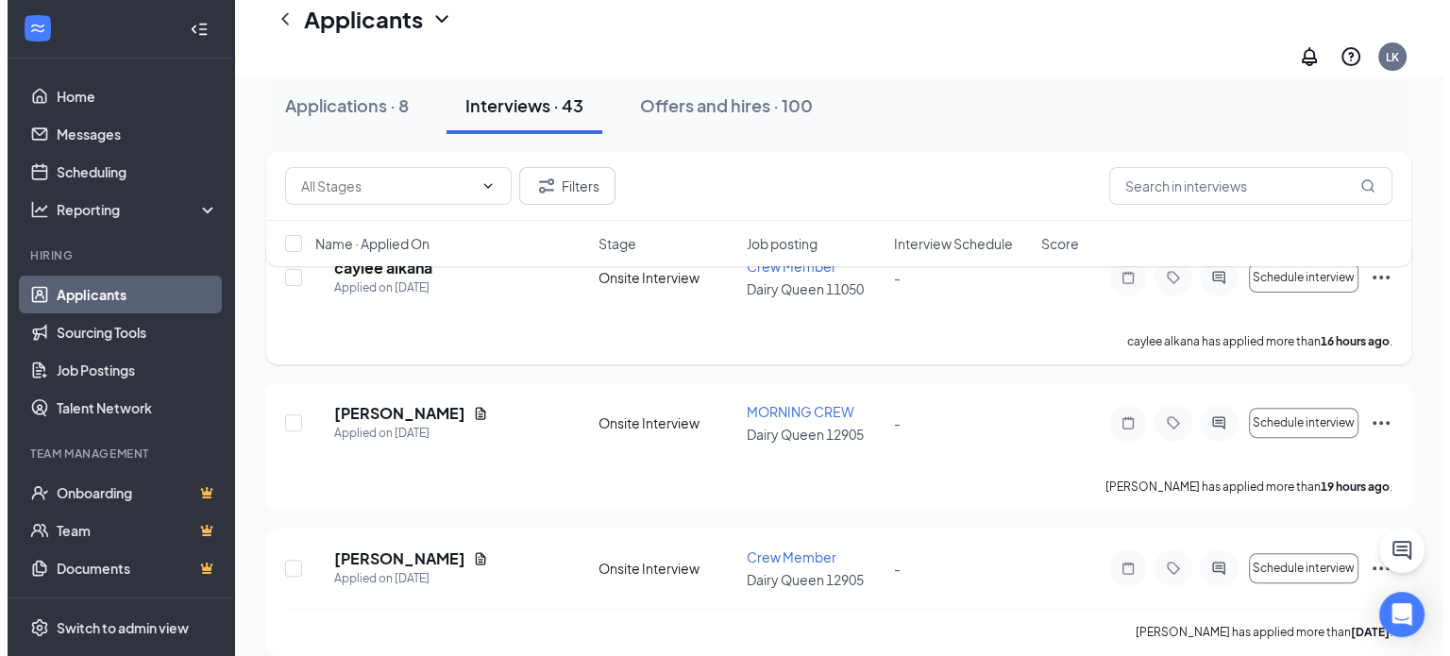
scroll to position [567, 0]
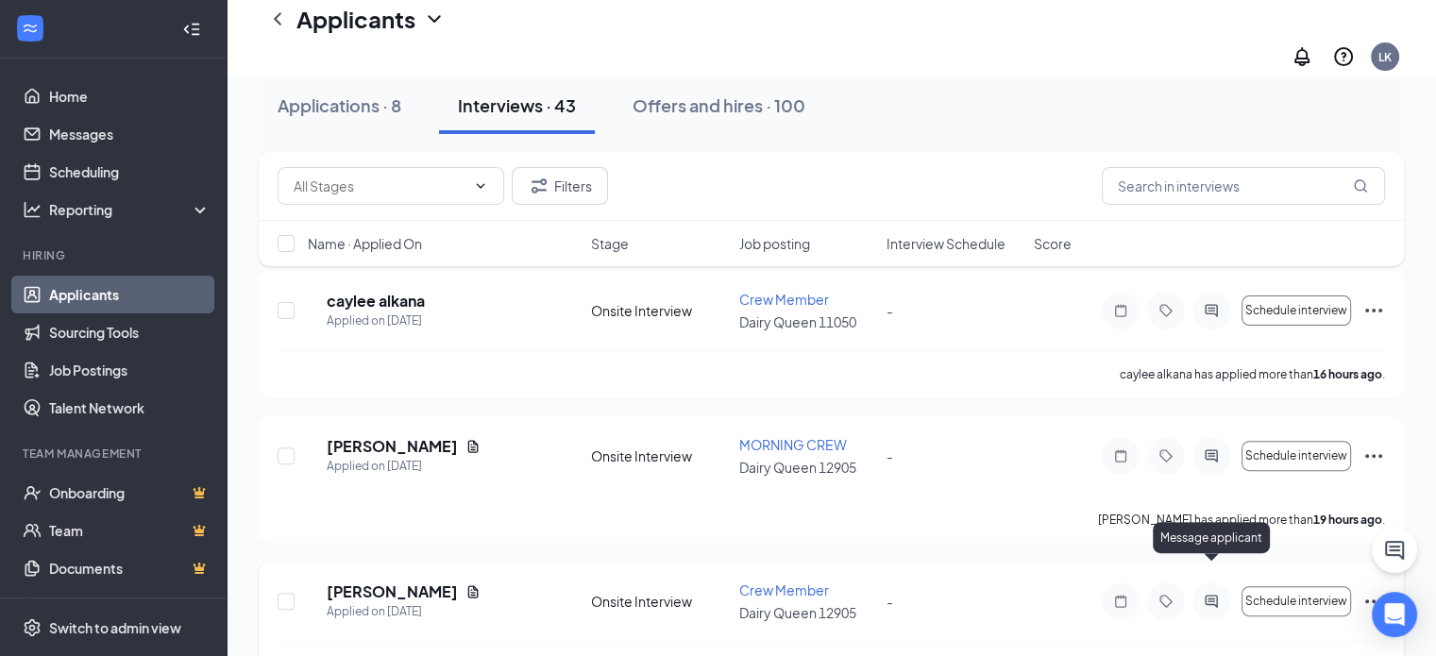
click at [1219, 594] on icon "ActiveChat" at bounding box center [1211, 601] width 23 height 15
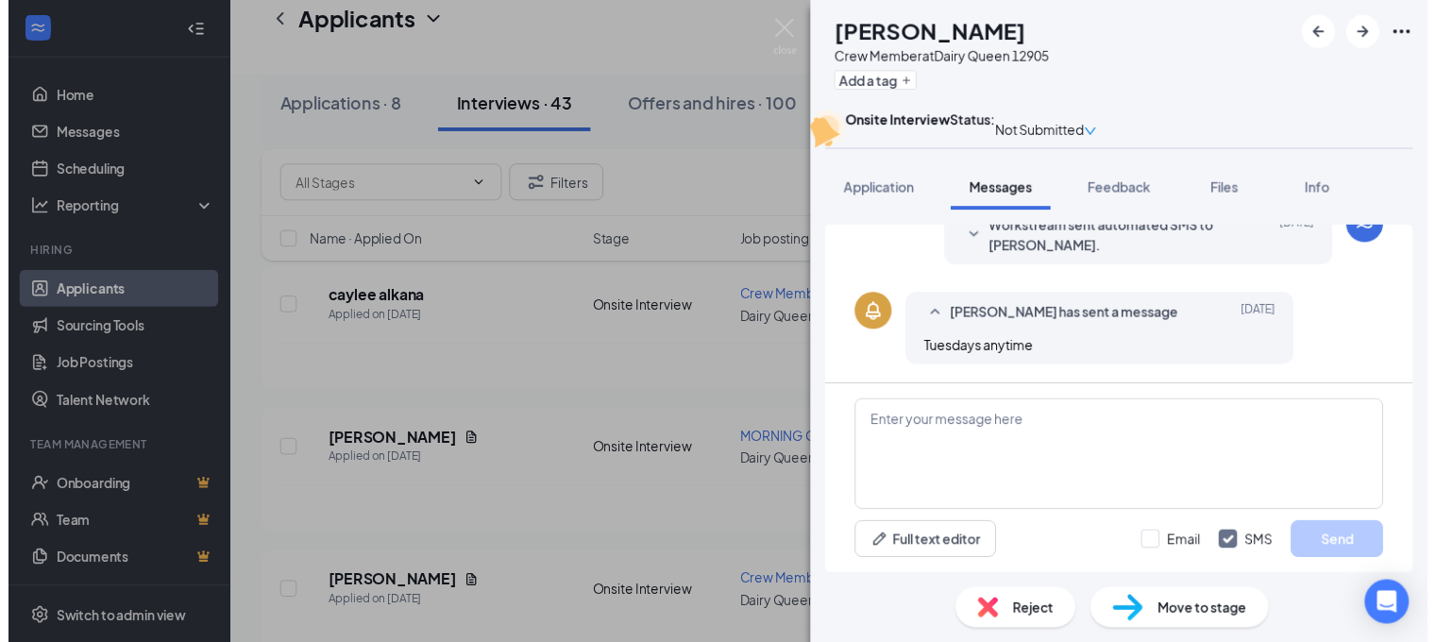
scroll to position [446, 0]
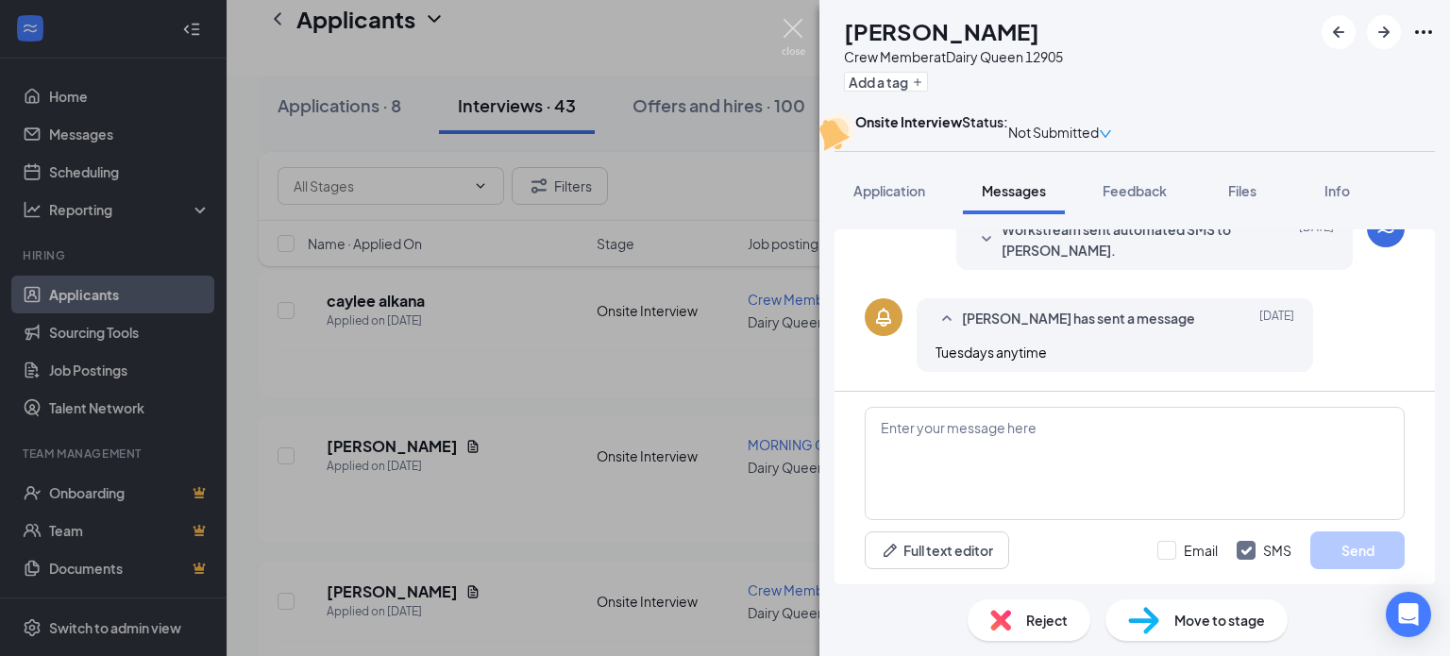
click at [793, 30] on img at bounding box center [794, 37] width 24 height 37
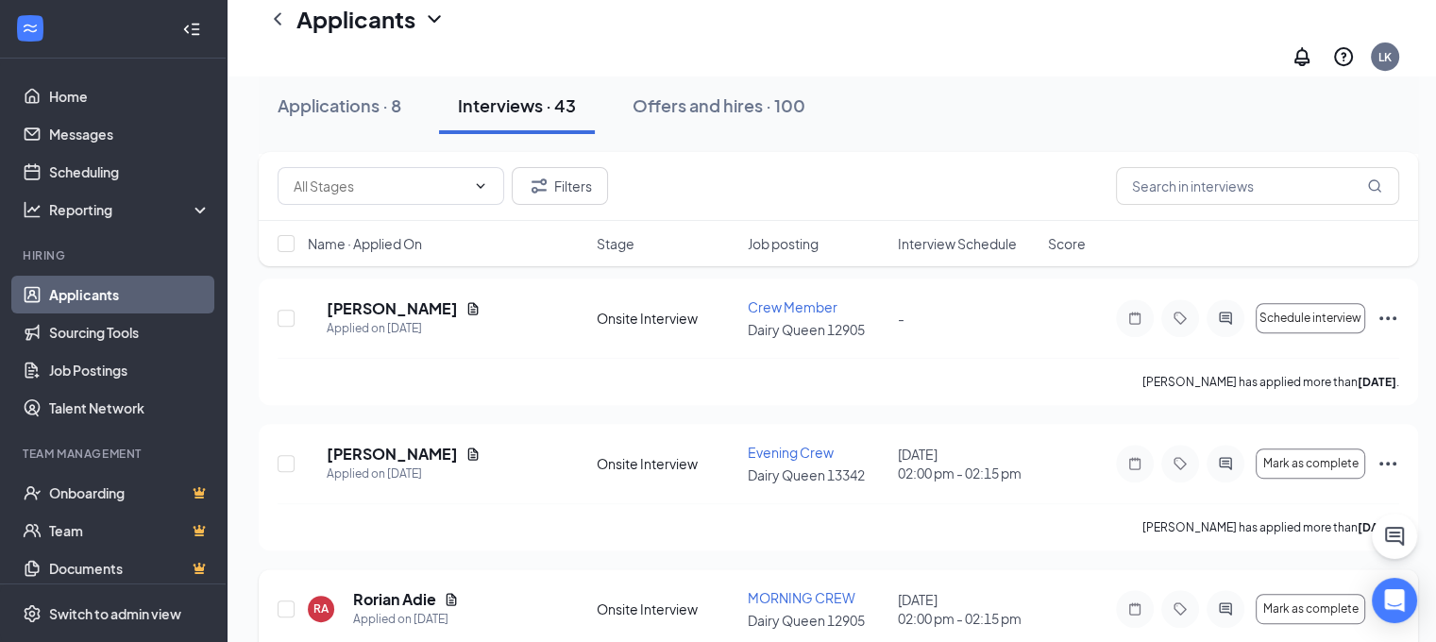
scroll to position [944, 0]
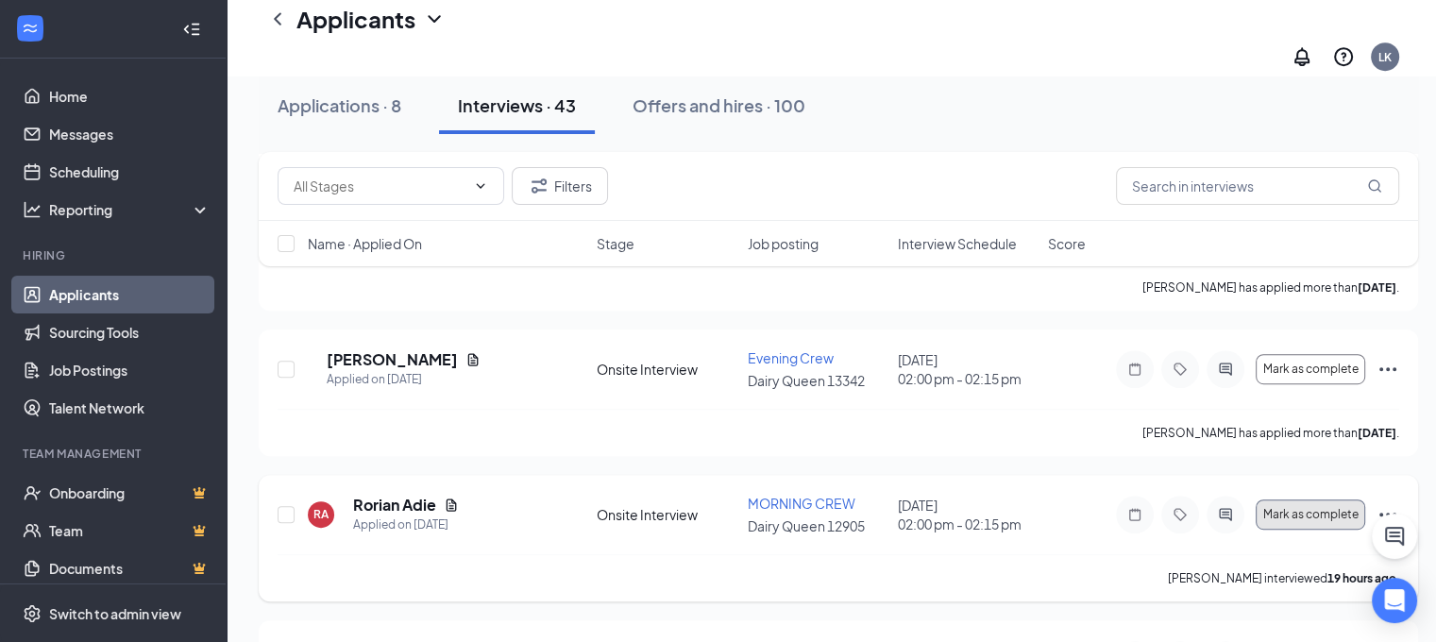
click at [1320, 508] on span "Mark as complete" at bounding box center [1309, 514] width 95 height 13
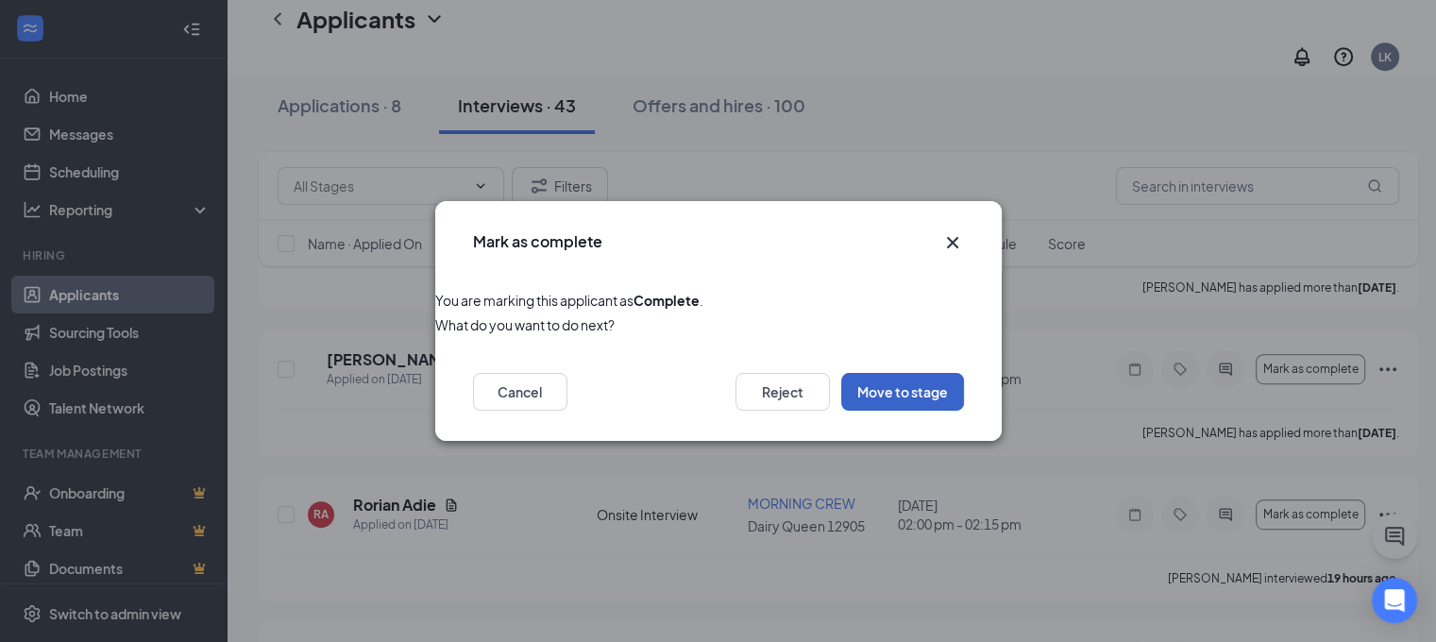
click at [916, 396] on button "Move to stage" at bounding box center [902, 392] width 123 height 38
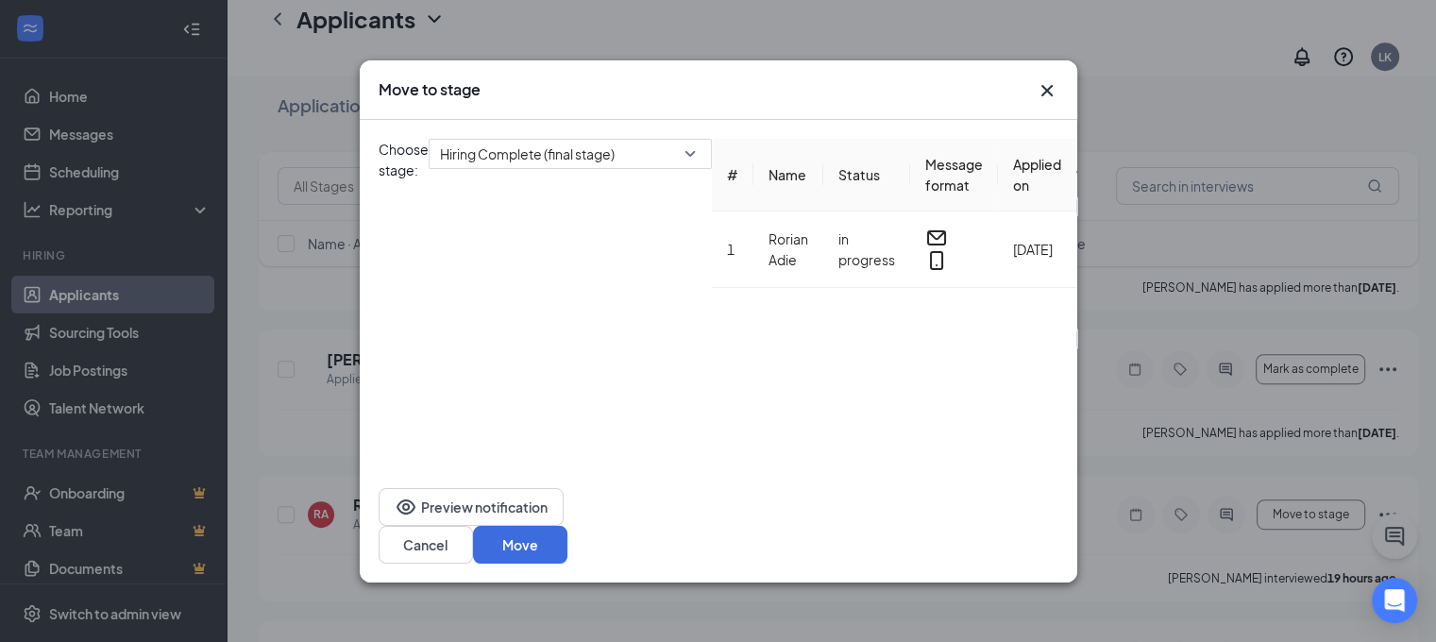
click at [1046, 93] on icon "Cross" at bounding box center [1046, 89] width 11 height 11
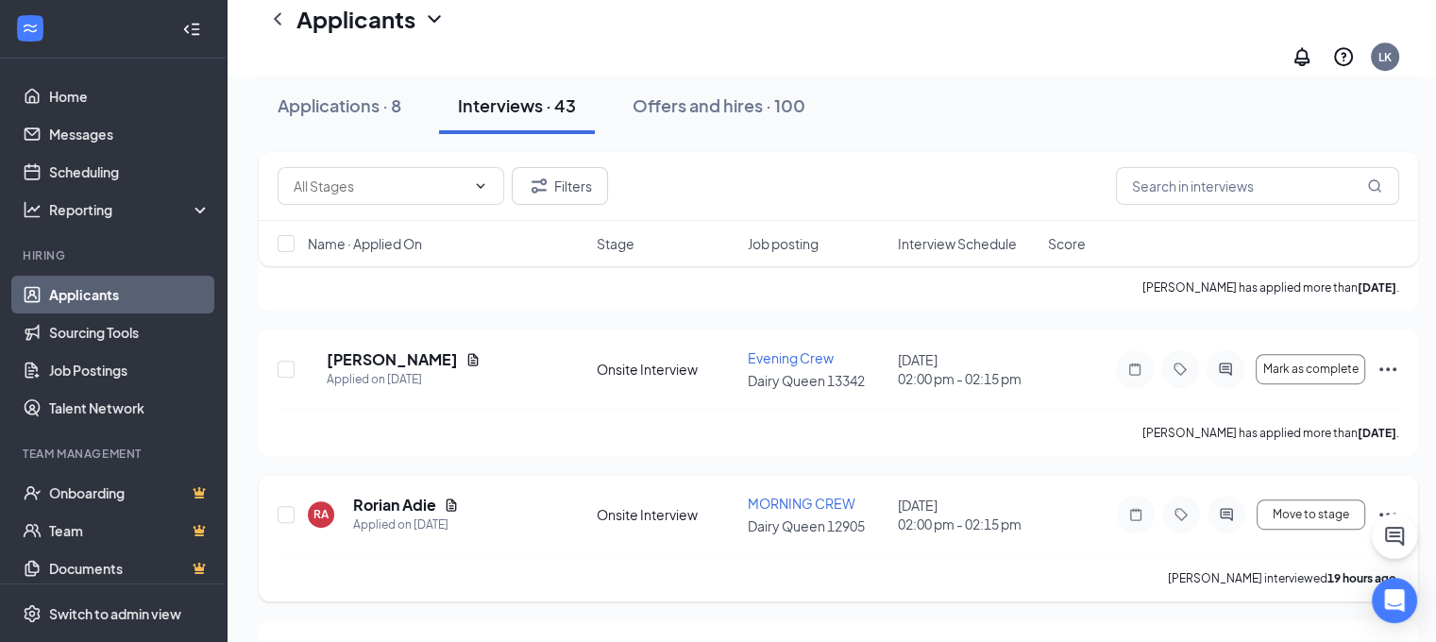
click at [1389, 503] on icon "Ellipses" at bounding box center [1388, 514] width 23 height 23
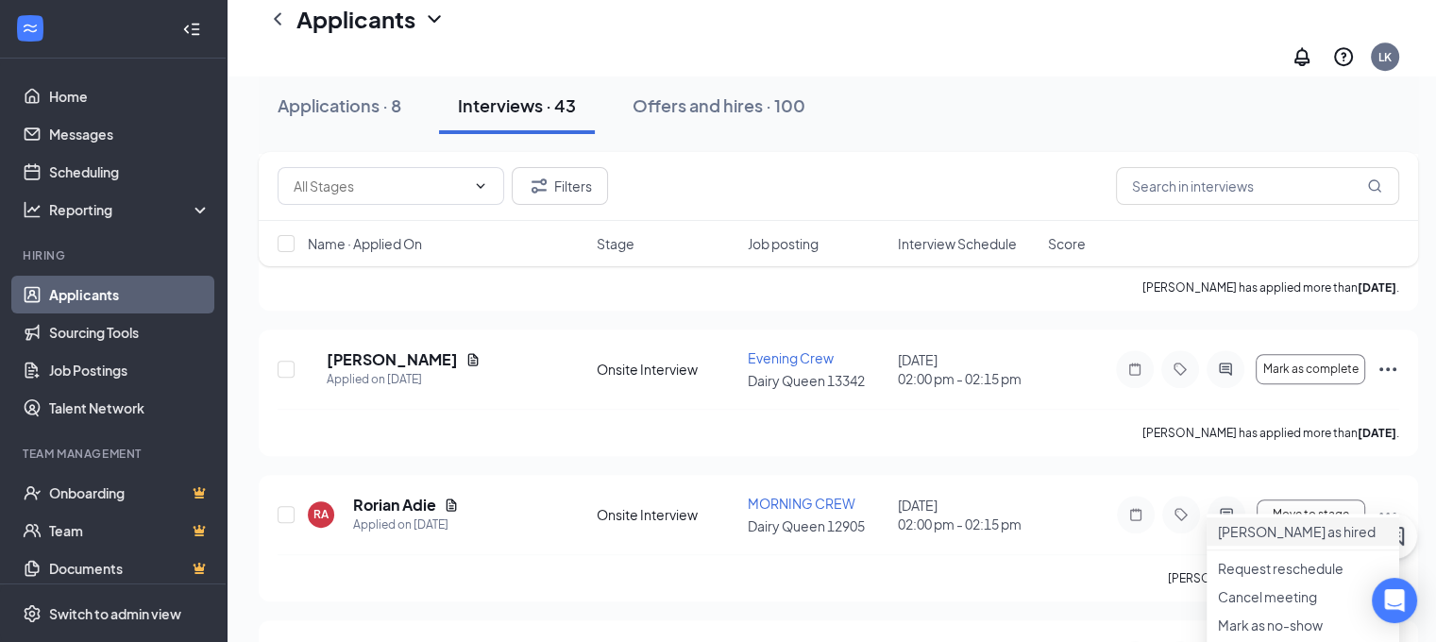
click at [1294, 522] on p "[PERSON_NAME] as hired" at bounding box center [1303, 531] width 170 height 19
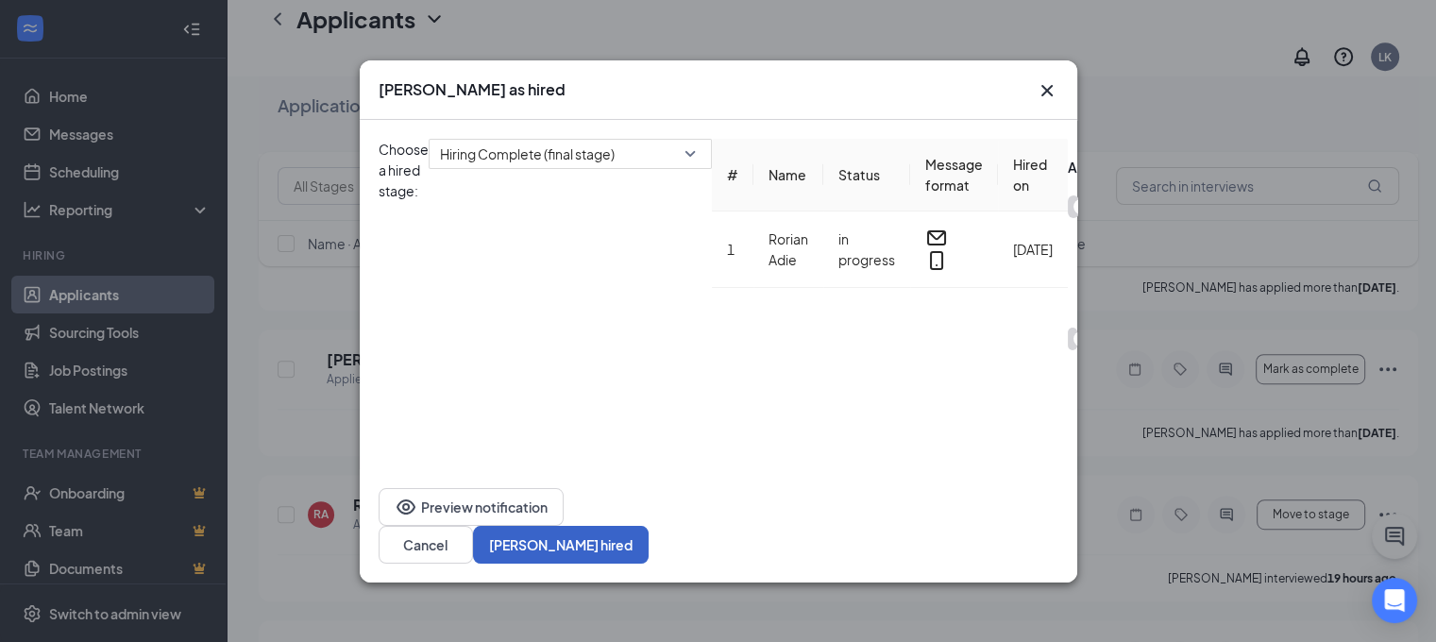
click at [649, 532] on button "[PERSON_NAME] hired" at bounding box center [561, 545] width 176 height 38
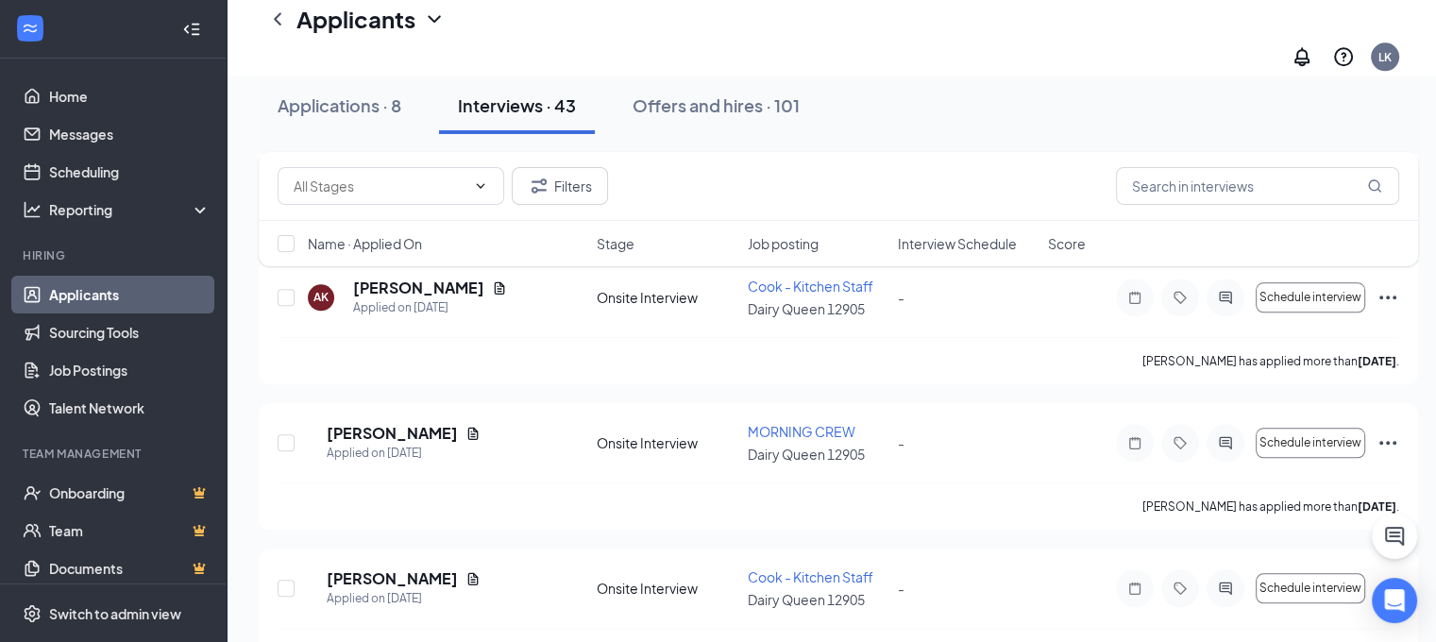
scroll to position [1983, 0]
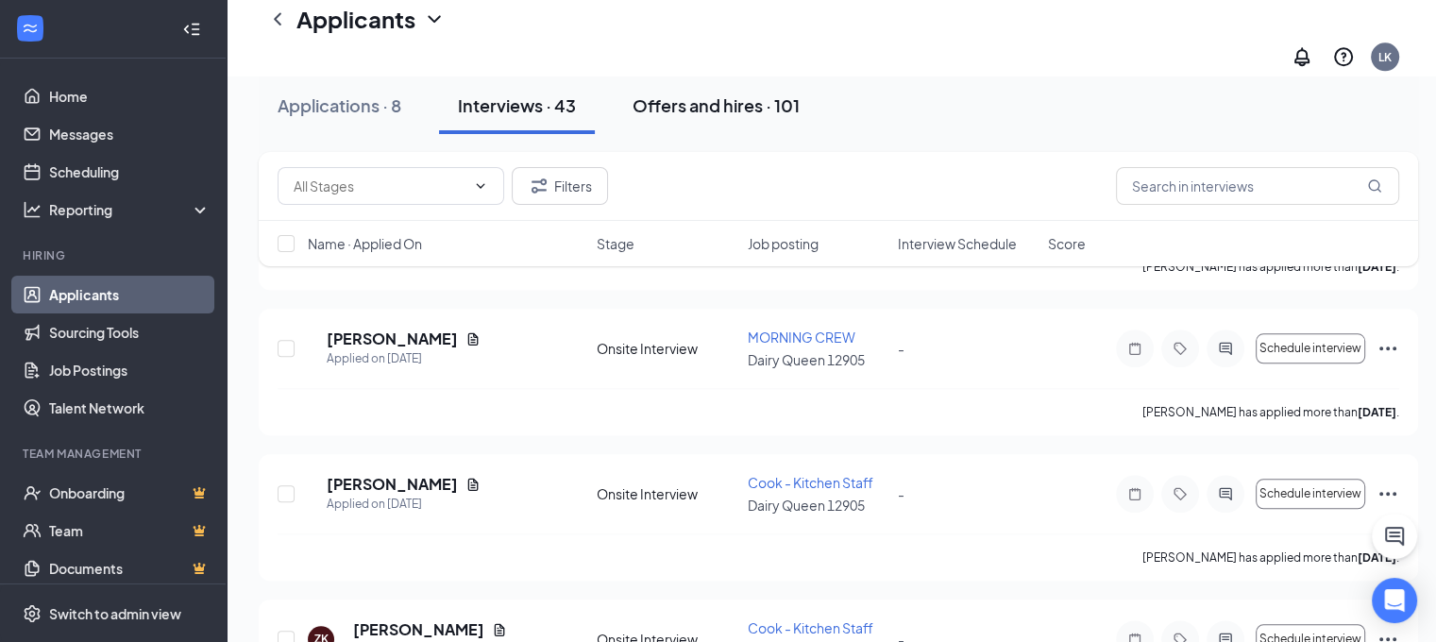
click at [718, 109] on div "Offers and hires · 101" at bounding box center [716, 105] width 167 height 24
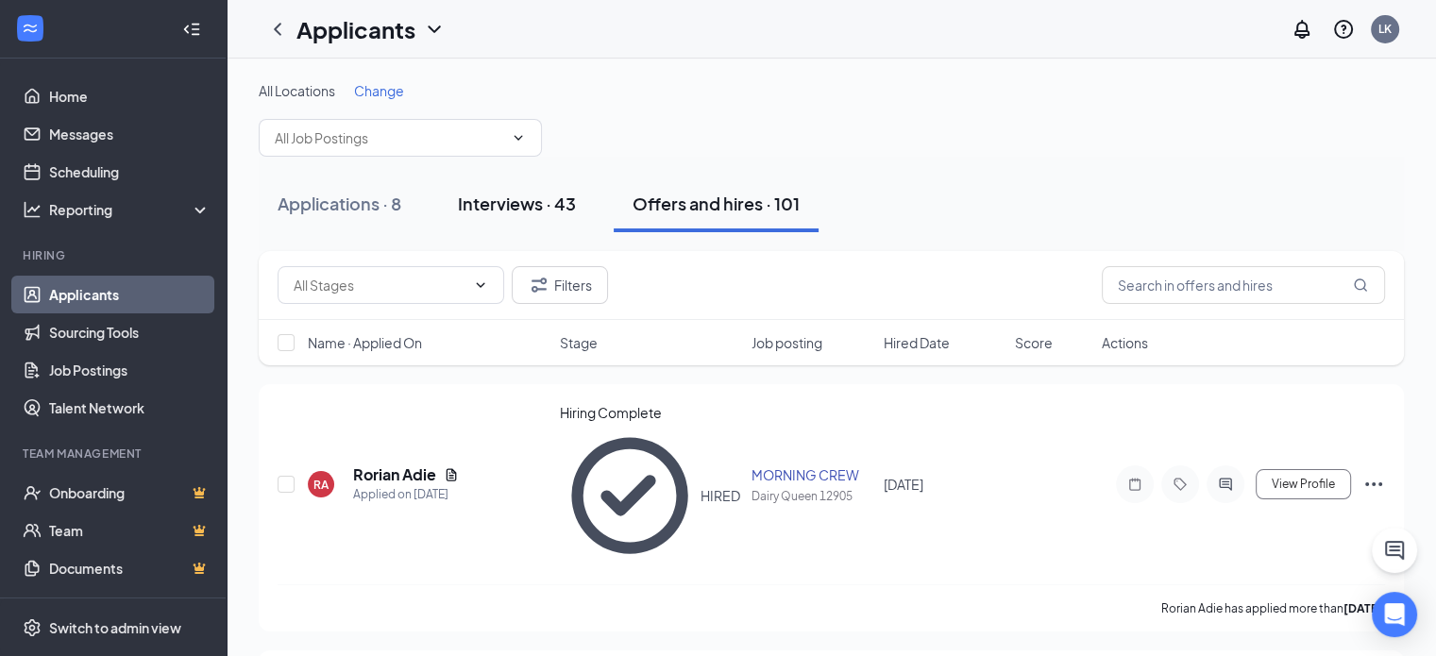
click at [550, 211] on div "Interviews · 43" at bounding box center [517, 204] width 118 height 24
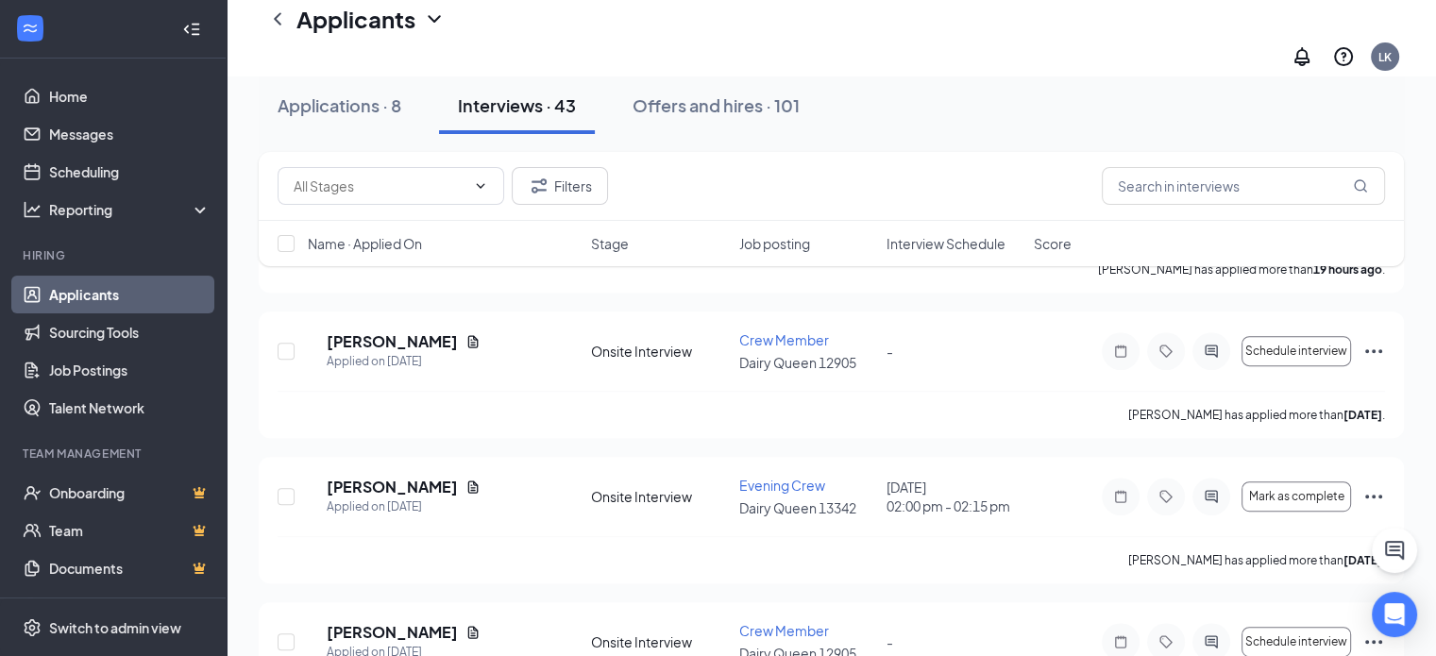
scroll to position [850, 0]
